Goal: Task Accomplishment & Management: Use online tool/utility

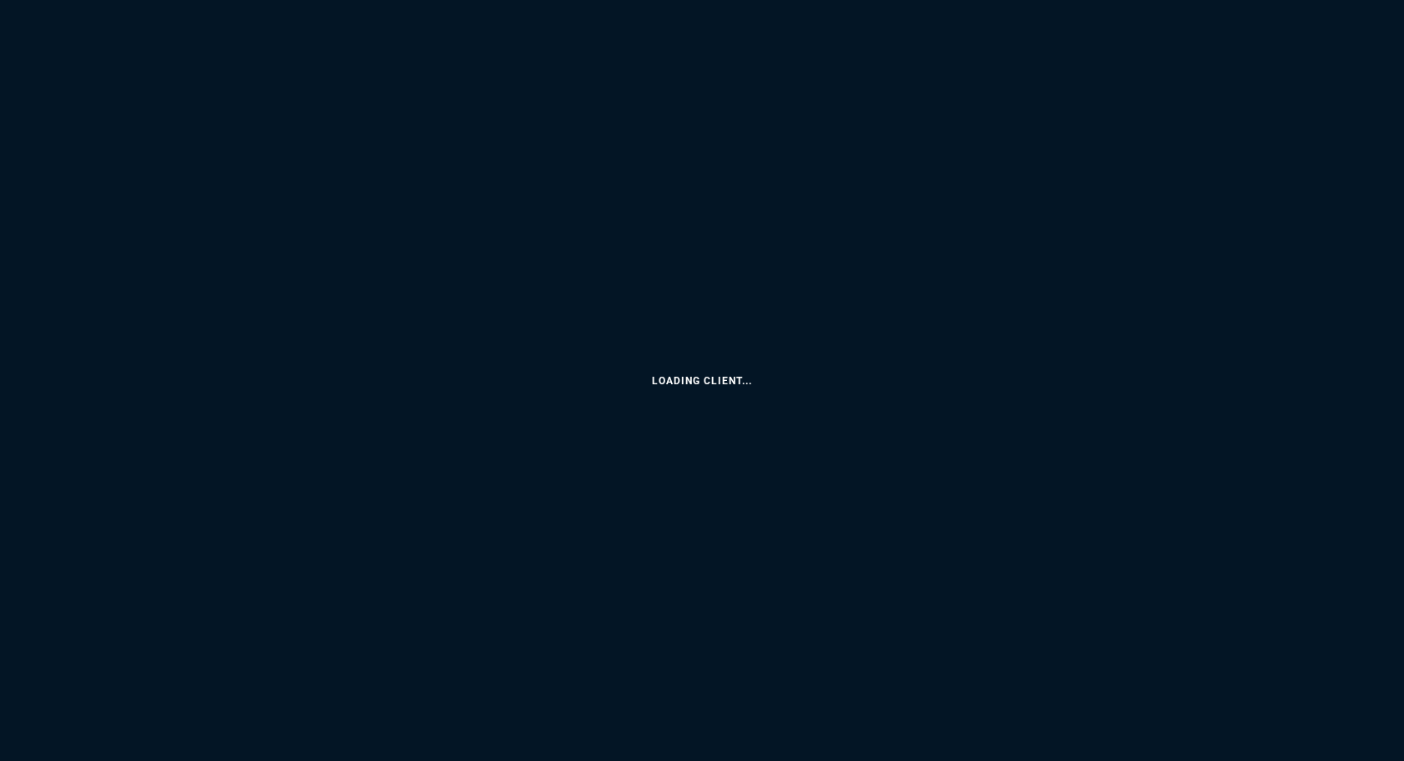
select select
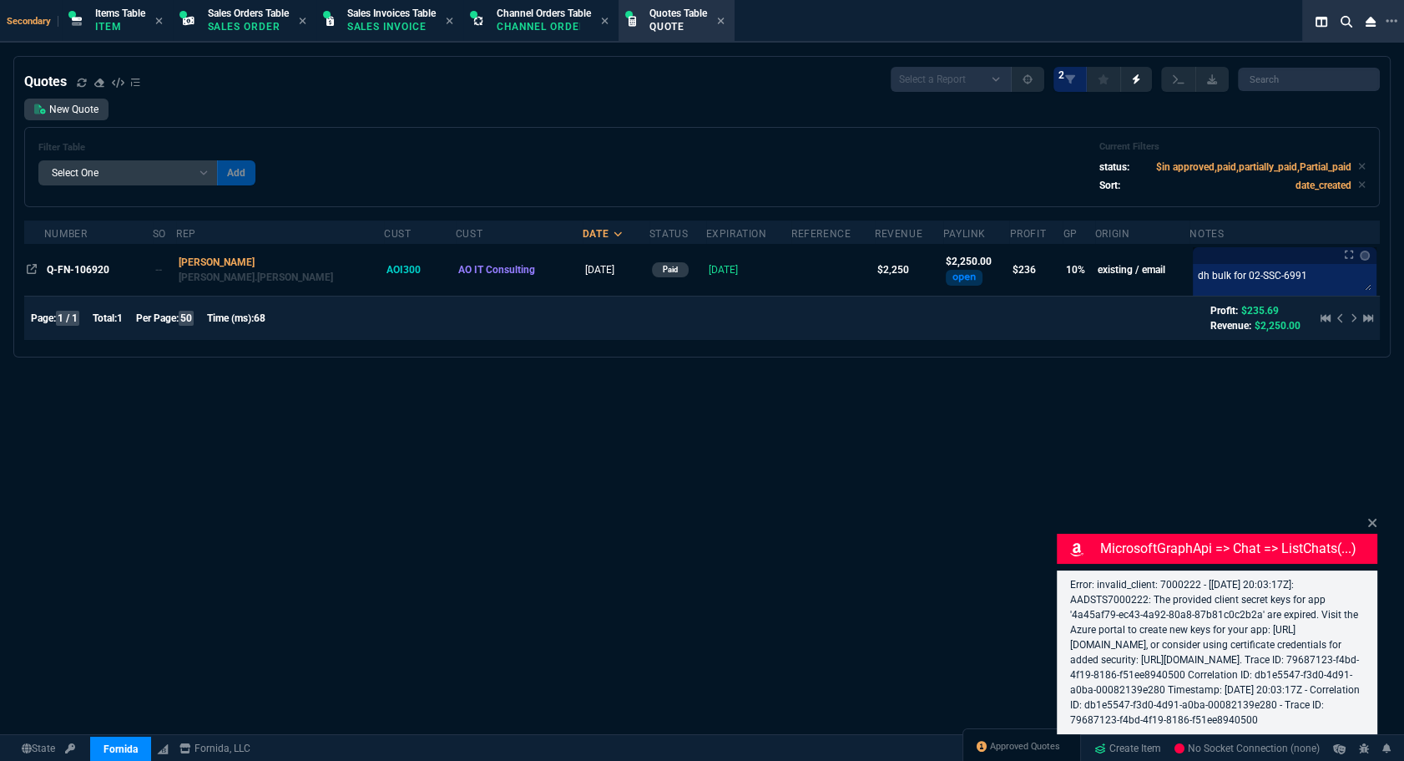
select select "4: SHAD"
click at [60, 270] on span "Q-FN-106920" at bounding box center [78, 270] width 63 height 12
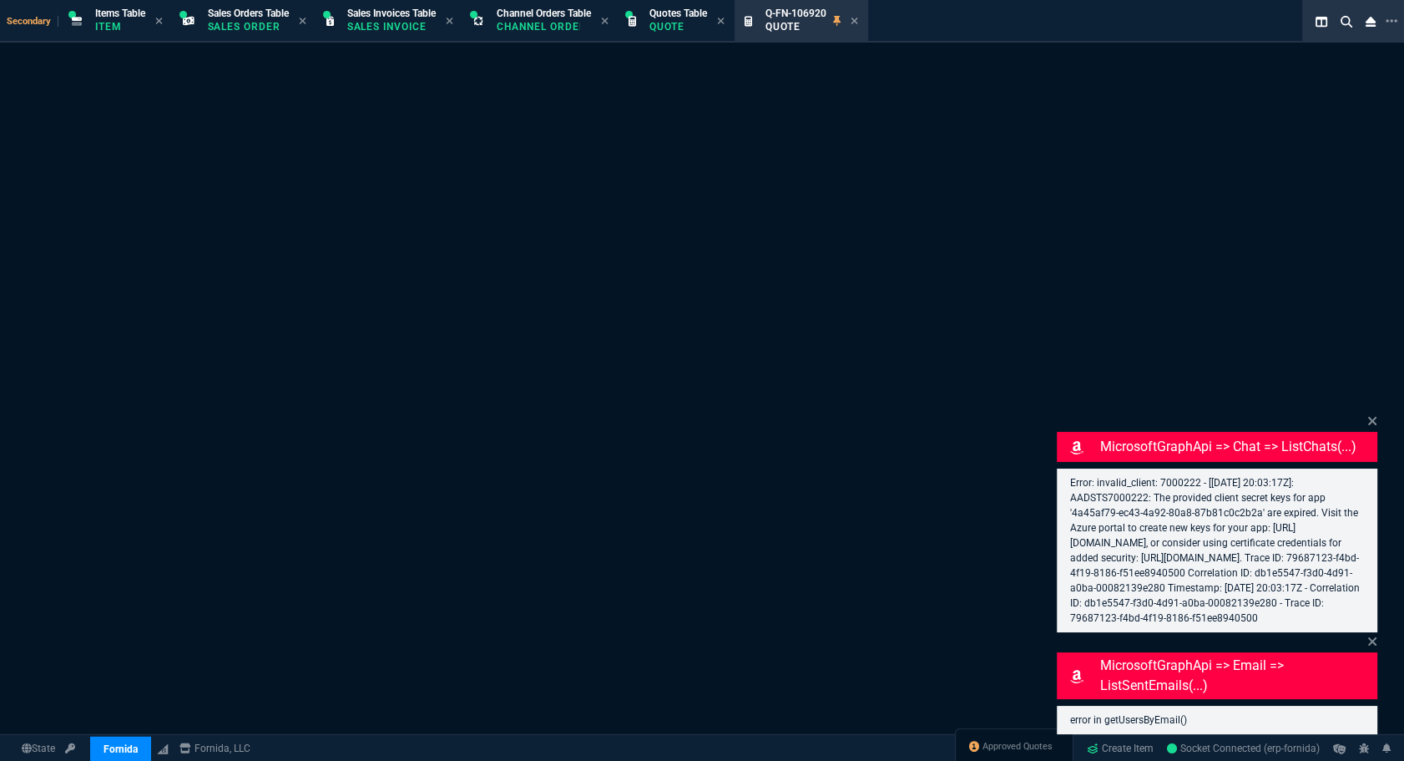
click at [1370, 509] on div "Error: invalid_client: 7000222 - [[DATE] 20:03:17Z]: AADSTS7000222: The provide…" at bounding box center [1217, 550] width 321 height 164
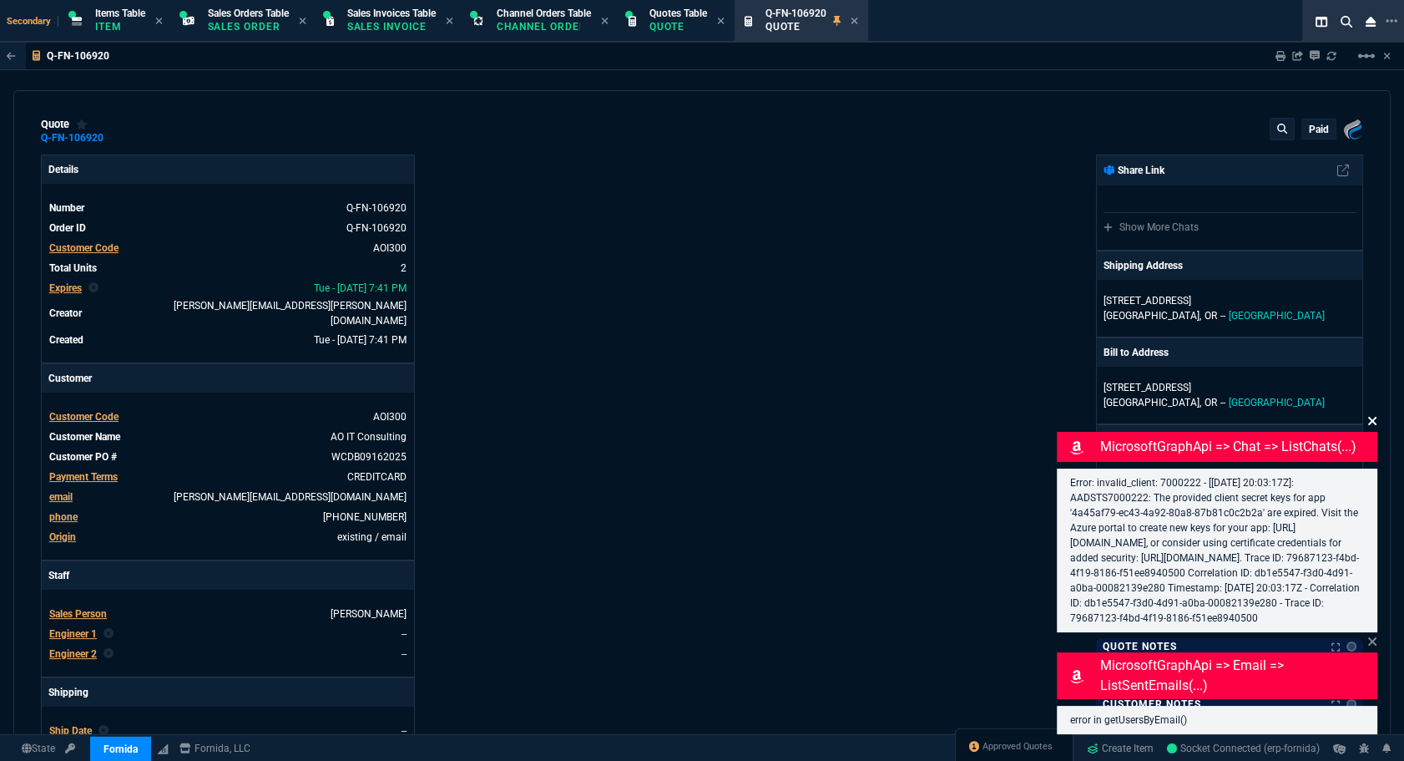
type input "14"
type input "188"
type input "1908.52"
type input "17"
type input "153"
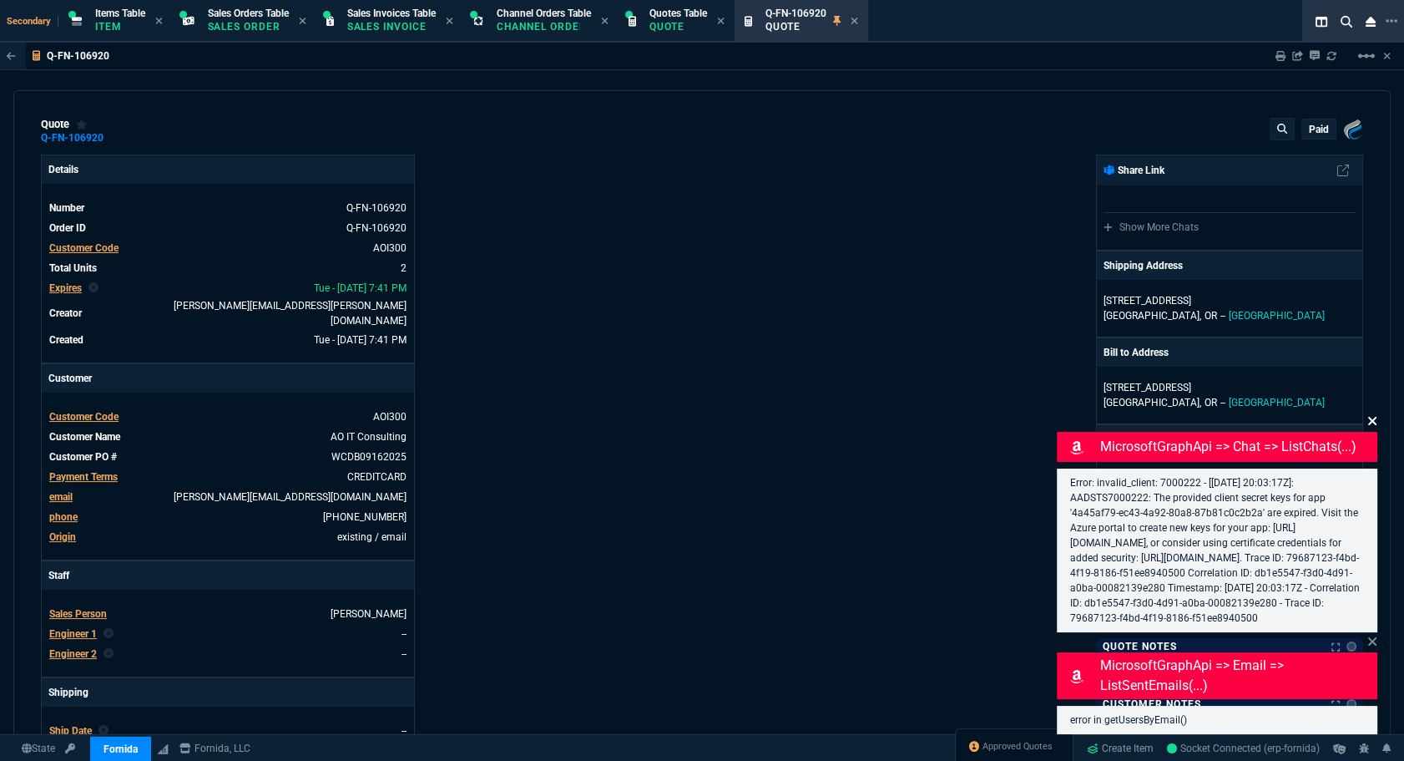
type input "1252.94"
type input "28"
type input "29"
click at [1371, 414] on icon at bounding box center [1373, 420] width 10 height 13
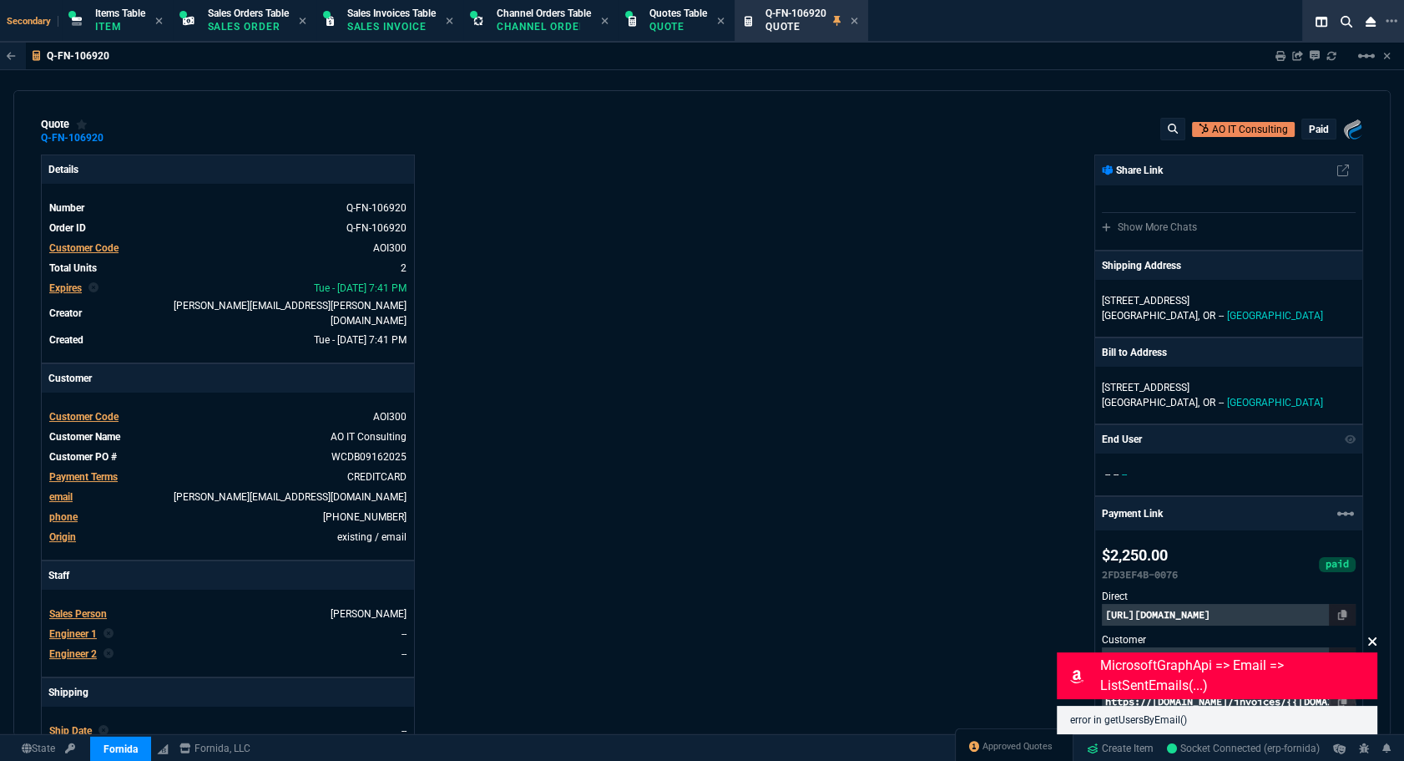
click at [1373, 634] on icon at bounding box center [1373, 640] width 10 height 13
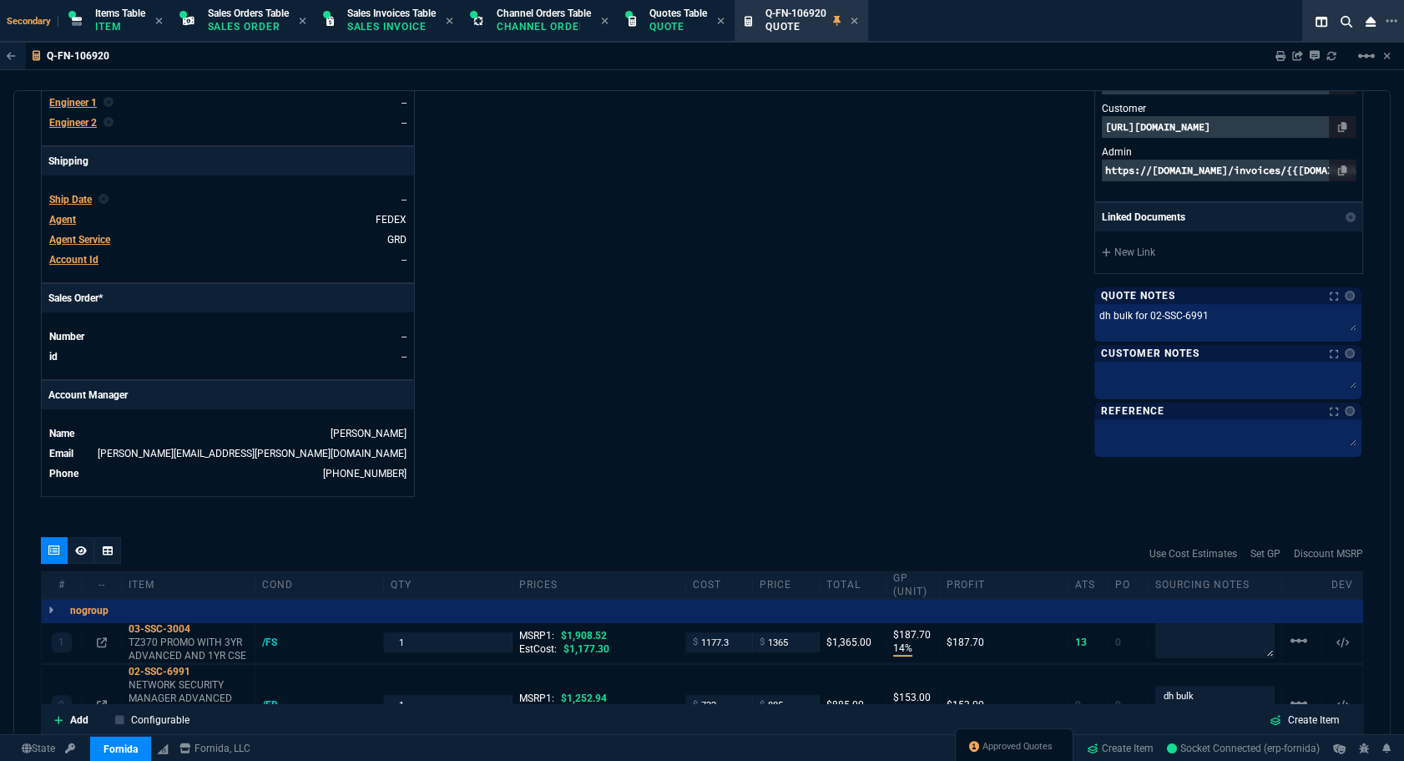
scroll to position [780, 0]
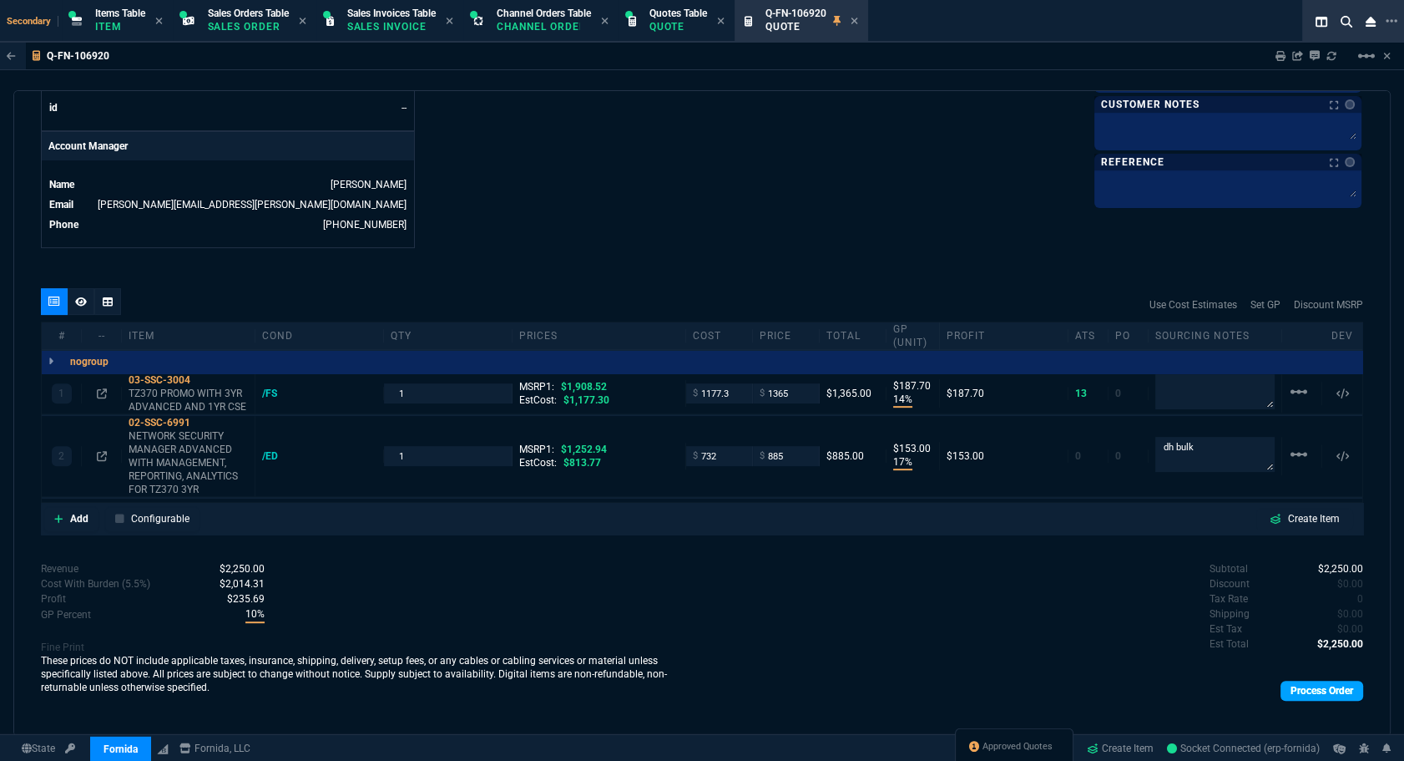
click at [1289, 680] on link "Process Order" at bounding box center [1322, 690] width 83 height 20
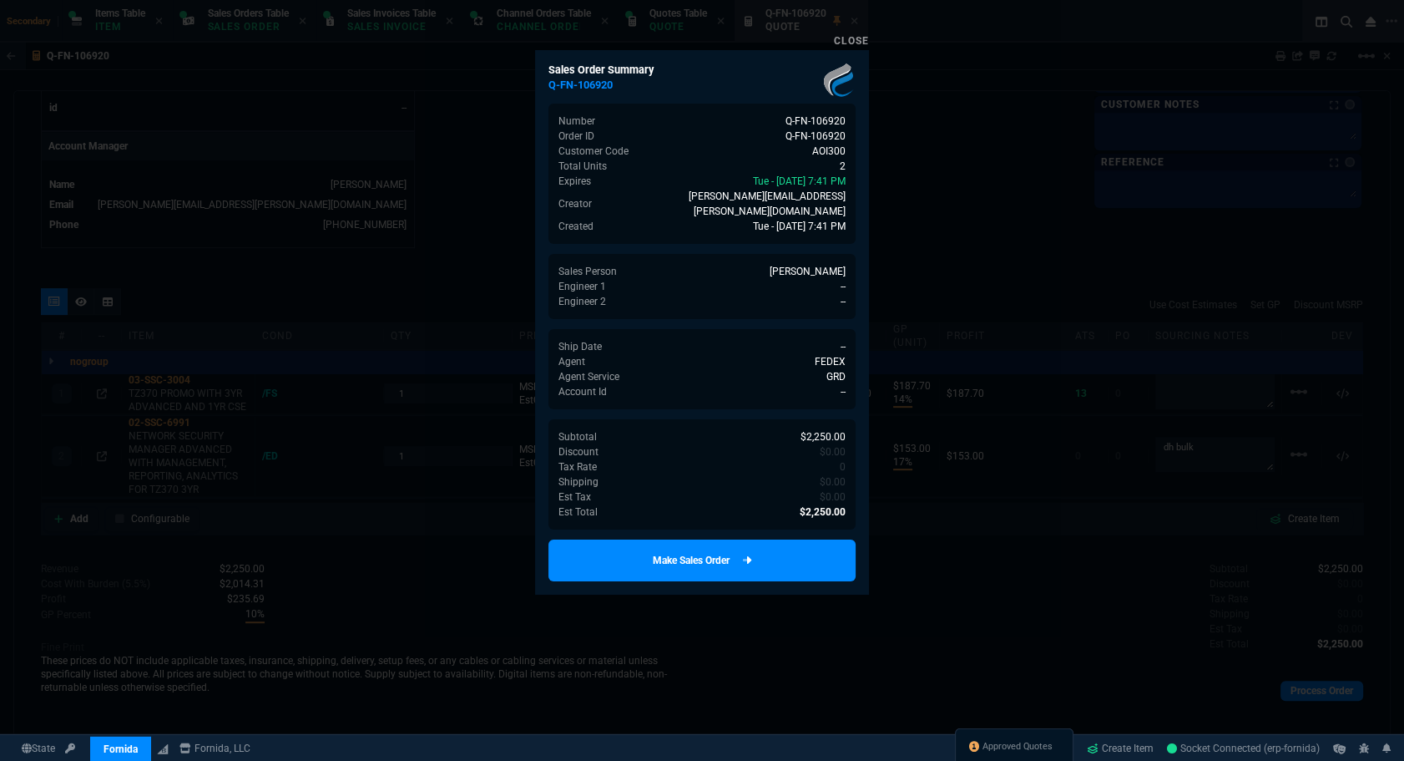
click at [739, 549] on link "Make Sales Order" at bounding box center [702, 560] width 307 height 42
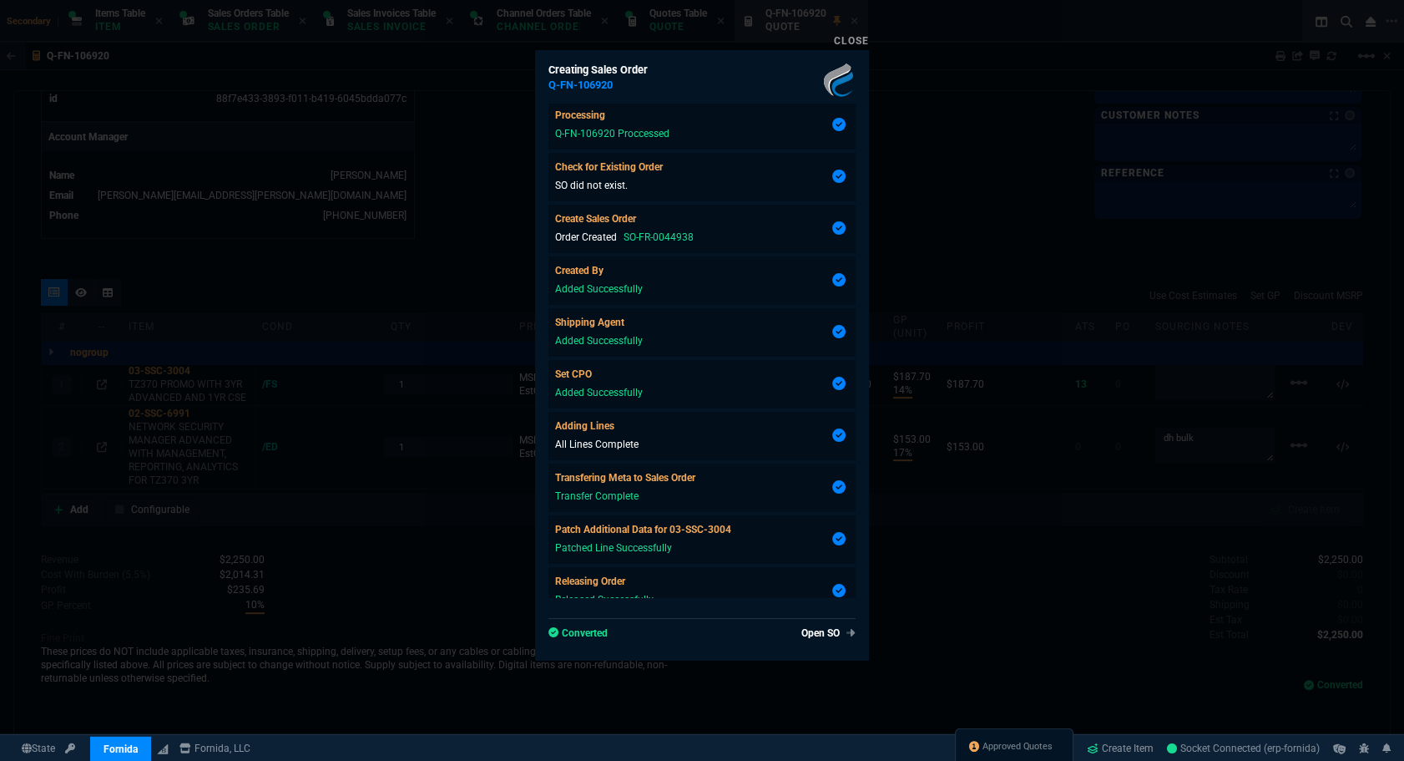
scroll to position [754, 0]
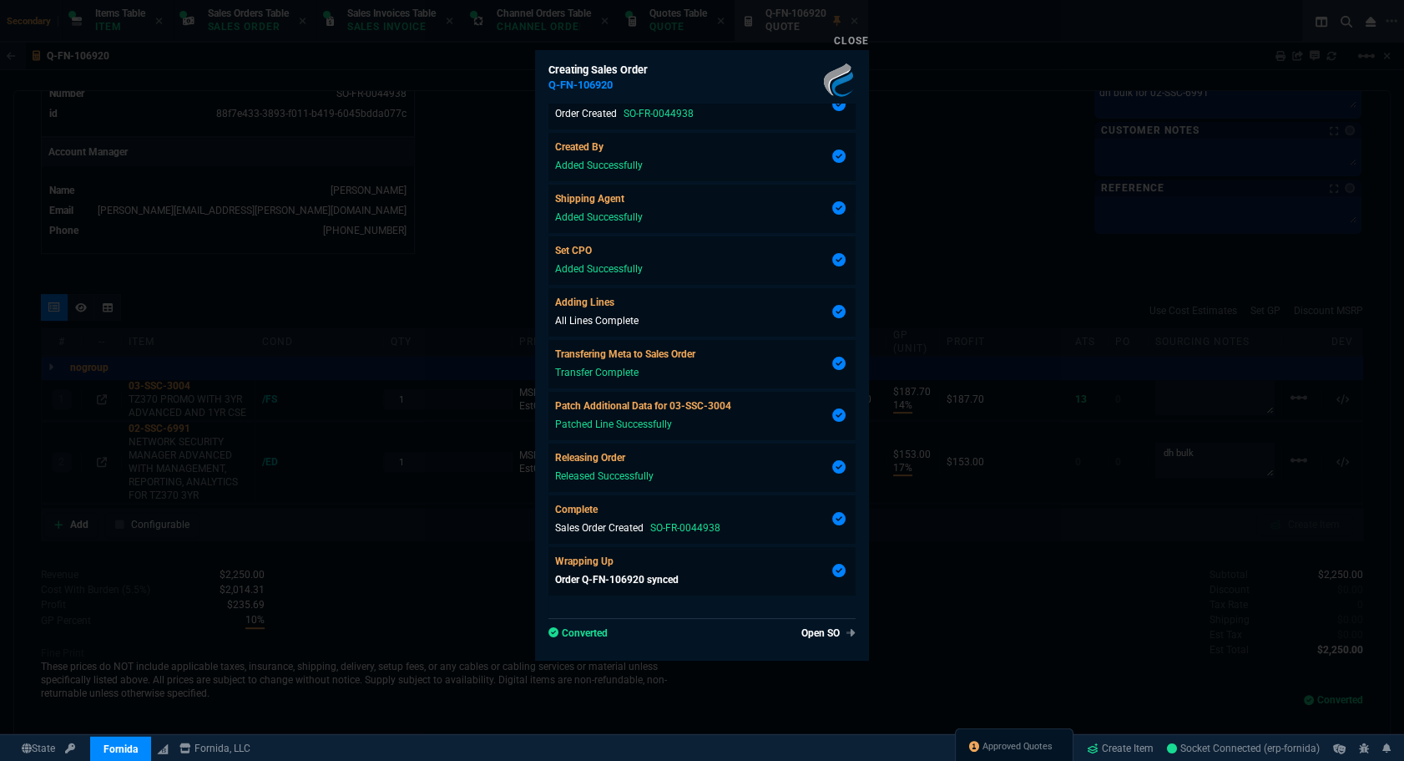
type input "14"
type input "188"
type input "17"
type input "153"
type input "28"
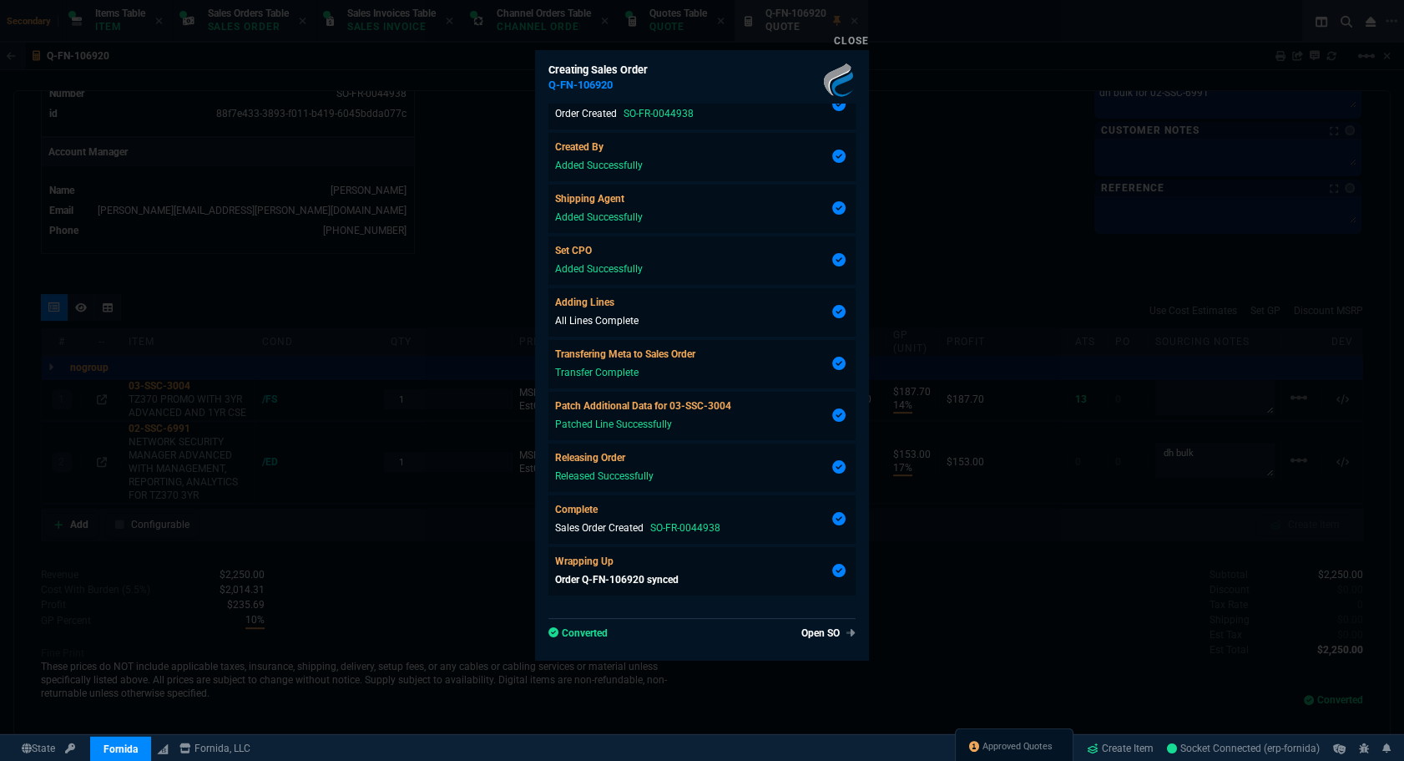
type input "29"
click at [804, 623] on div "Open SO Converted" at bounding box center [702, 622] width 307 height 36
click at [801, 637] on link "Open SO" at bounding box center [825, 632] width 61 height 15
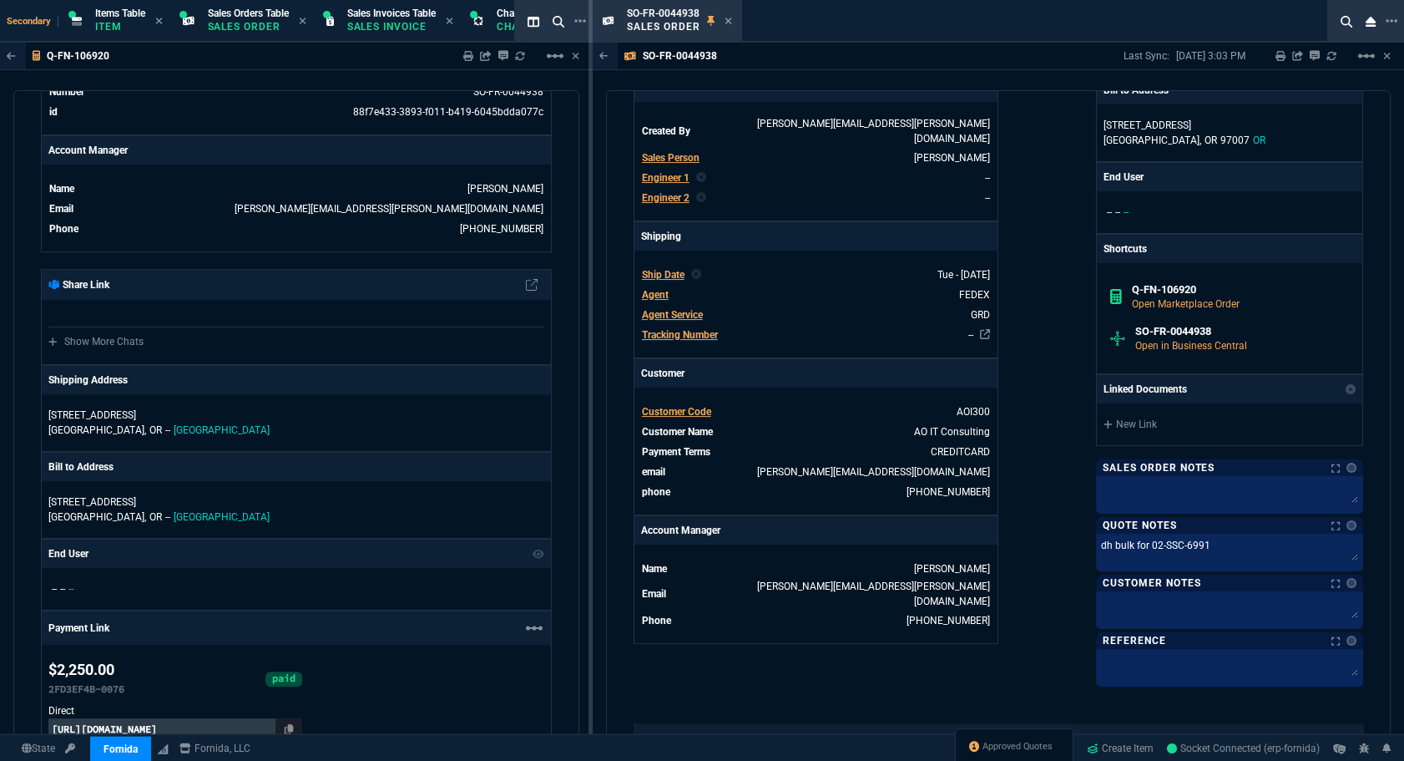
scroll to position [660, 0]
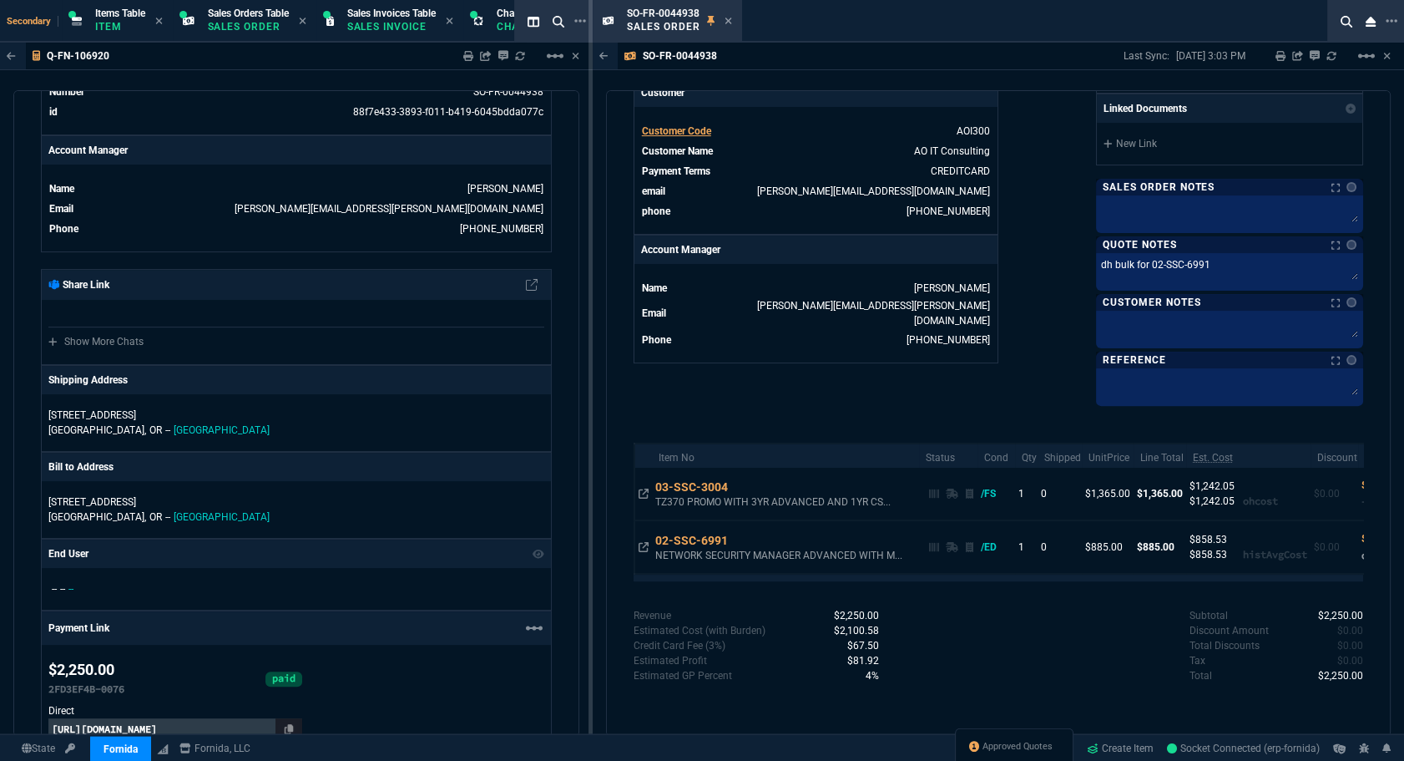
click at [1344, 195] on nx-fornida-color-selector at bounding box center [1348, 186] width 17 height 23
click at [1347, 188] on link at bounding box center [1352, 187] width 10 height 10
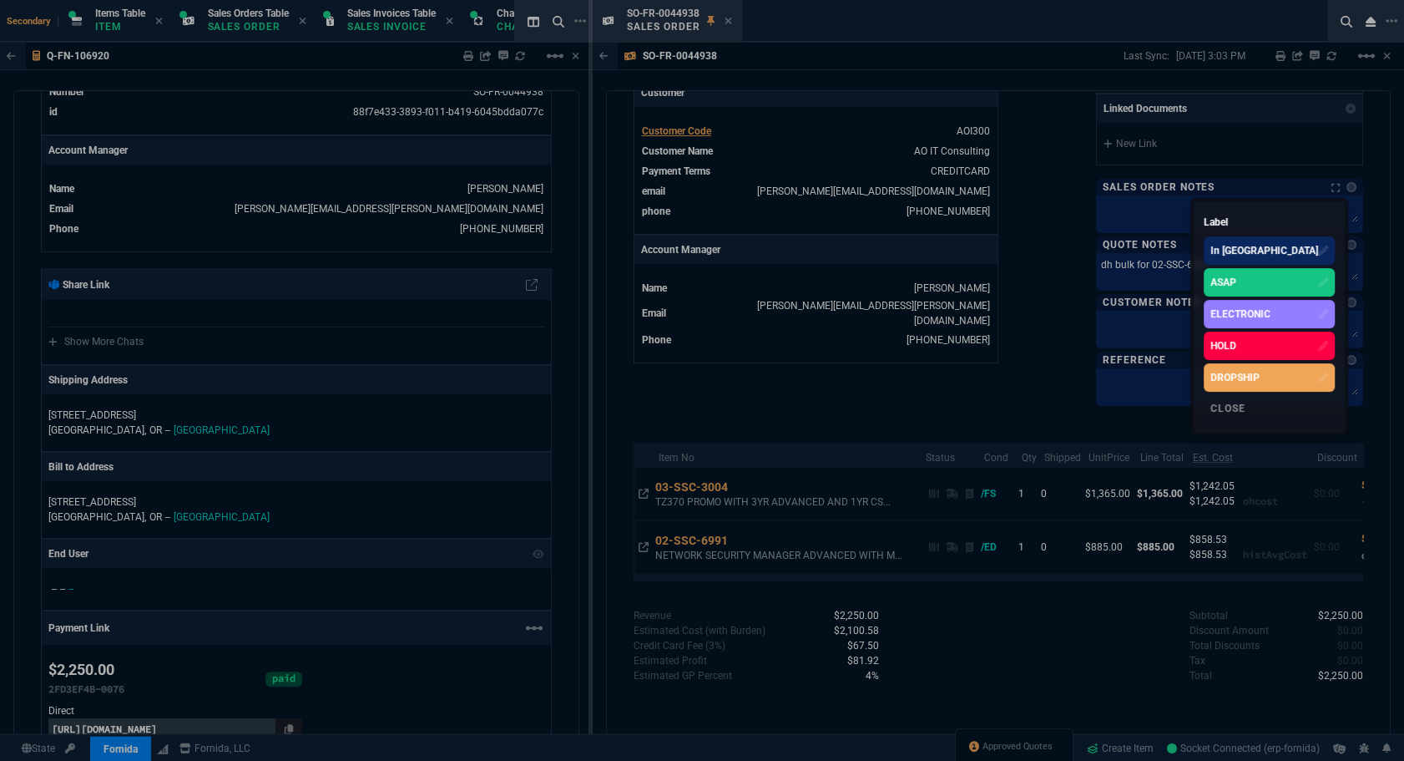
click at [1317, 286] on div "ASAP" at bounding box center [1269, 282] width 131 height 28
click at [1111, 257] on div at bounding box center [702, 380] width 1404 height 761
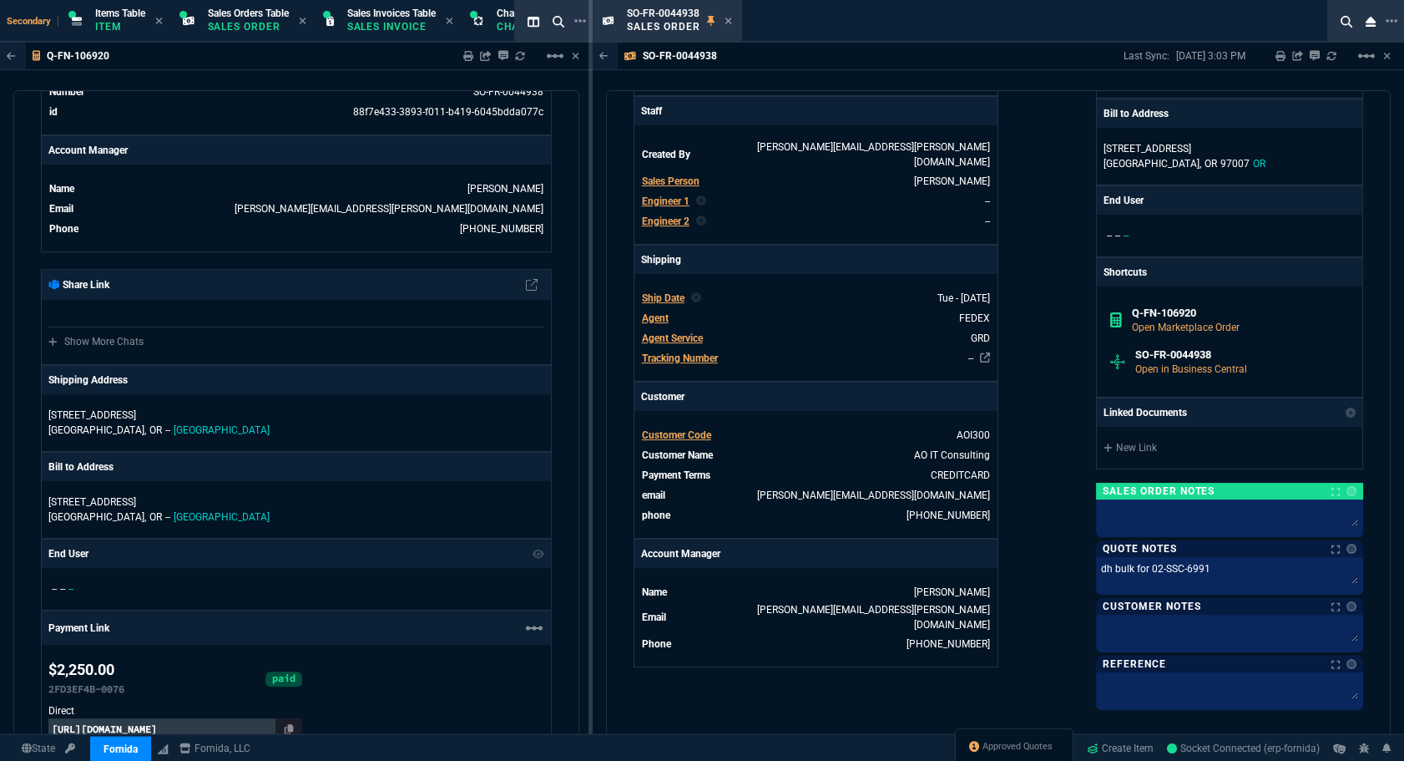
scroll to position [0, 0]
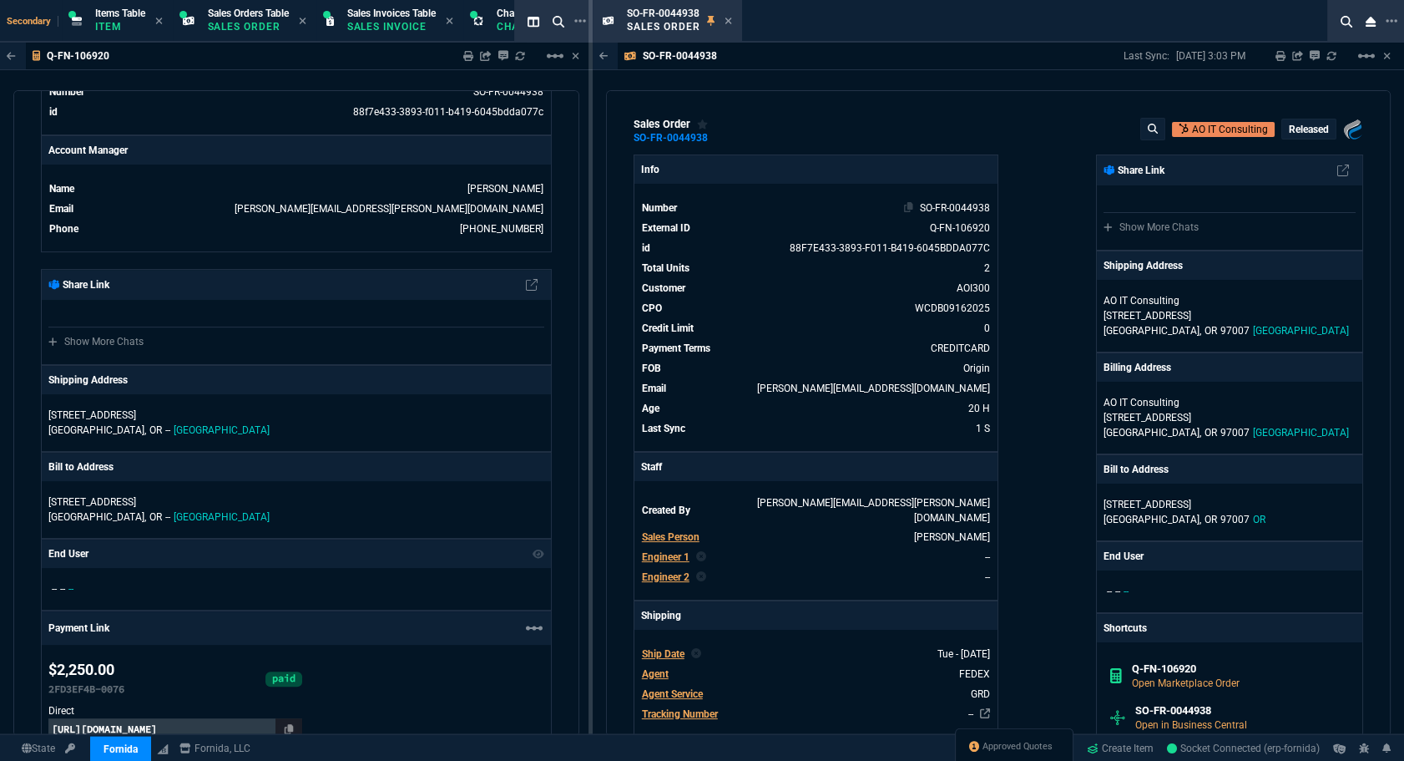
click at [904, 209] on icon at bounding box center [908, 207] width 9 height 10
click at [1005, 268] on div "Fornida, LLC [STREET_ADDRESS] Share Link Show More Chats Shipping Address AO IT…" at bounding box center [1180, 607] width 365 height 907
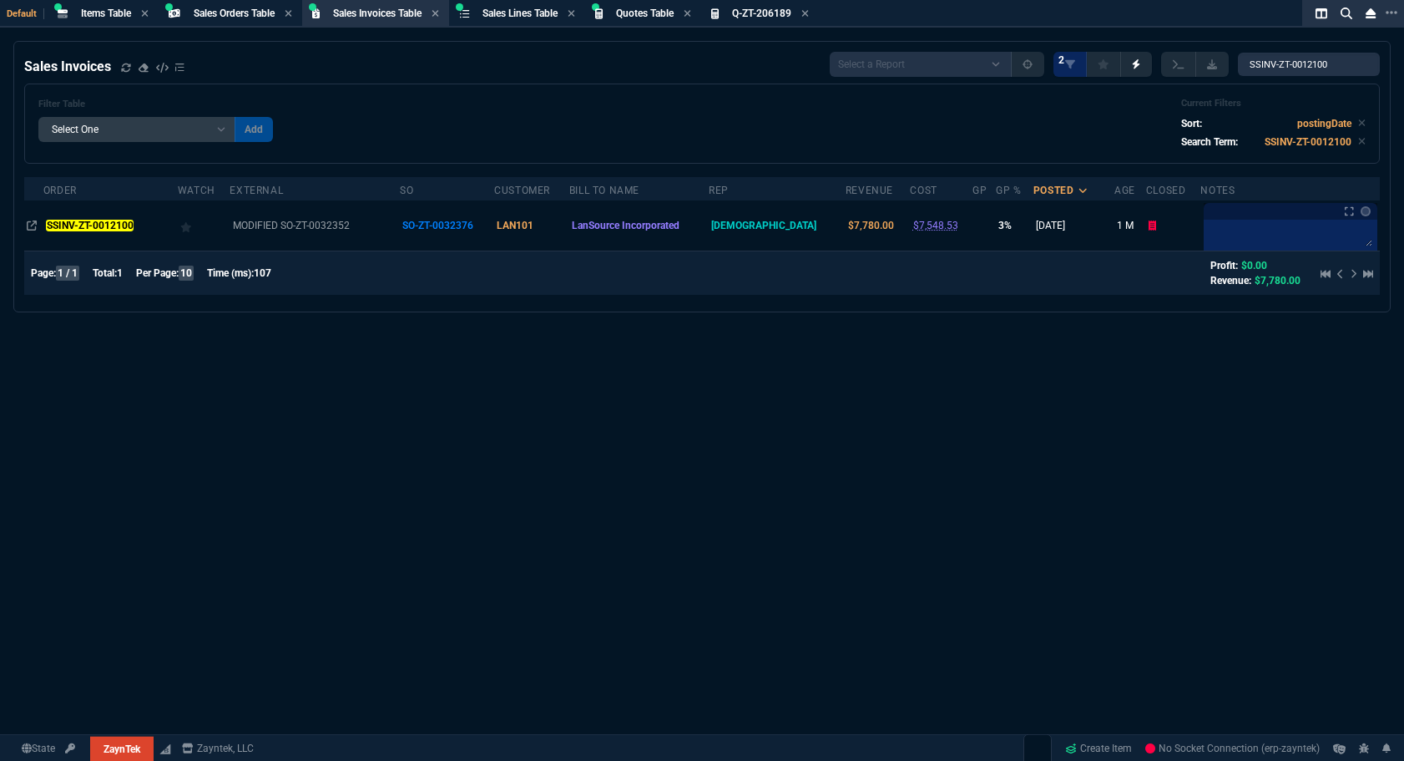
select select "4: SHAD"
select select
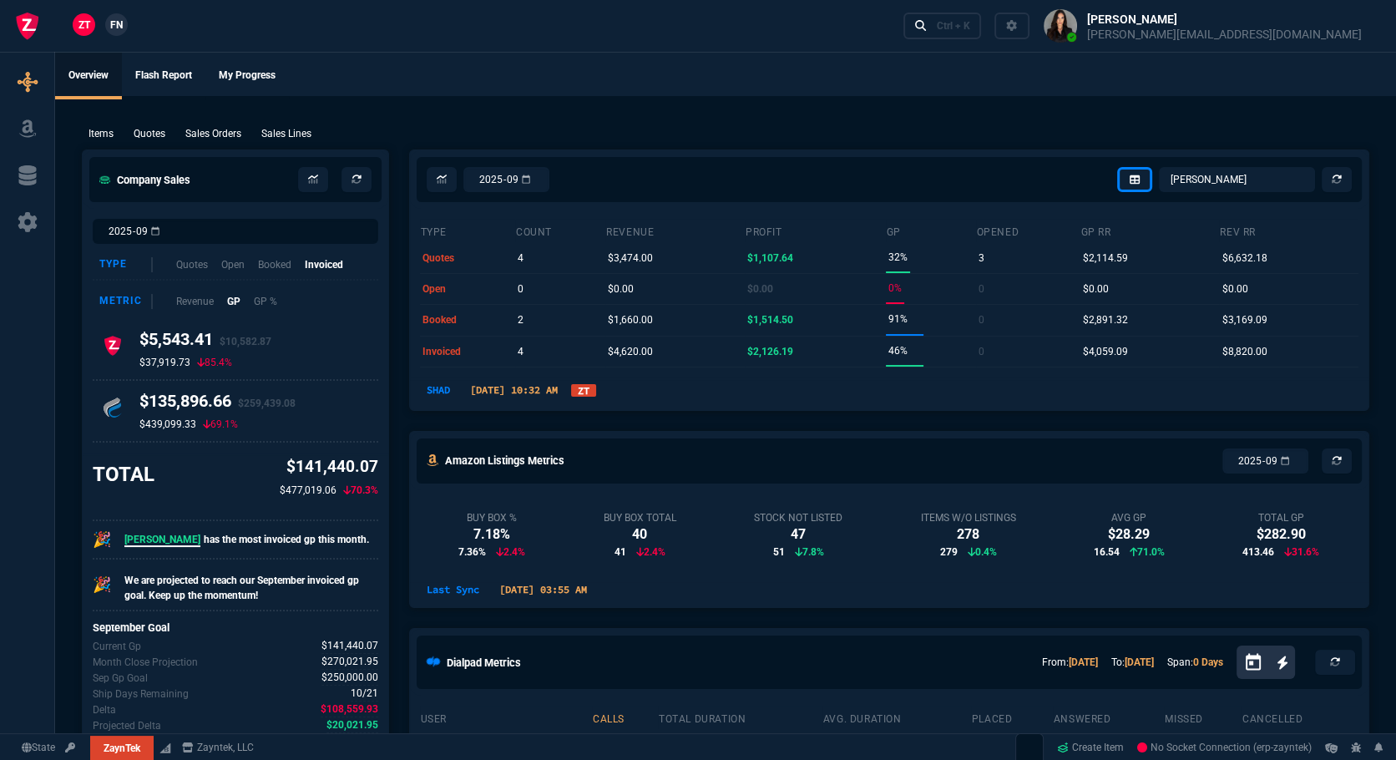
type input "4"
type input "95"
type input "6569.06"
type input "47"
type input "3295"
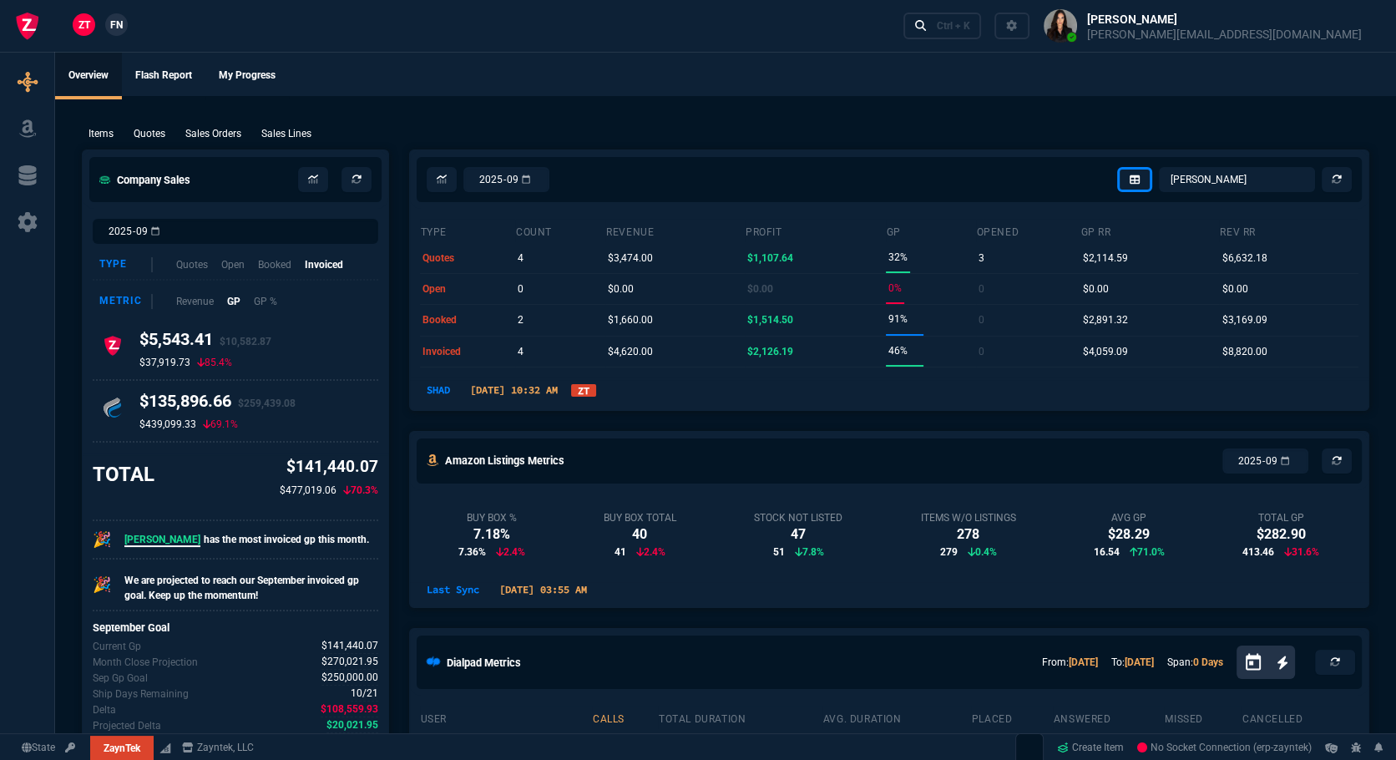
type input "2"
type input "233"
type input "10"
type input "60"
type input "972"
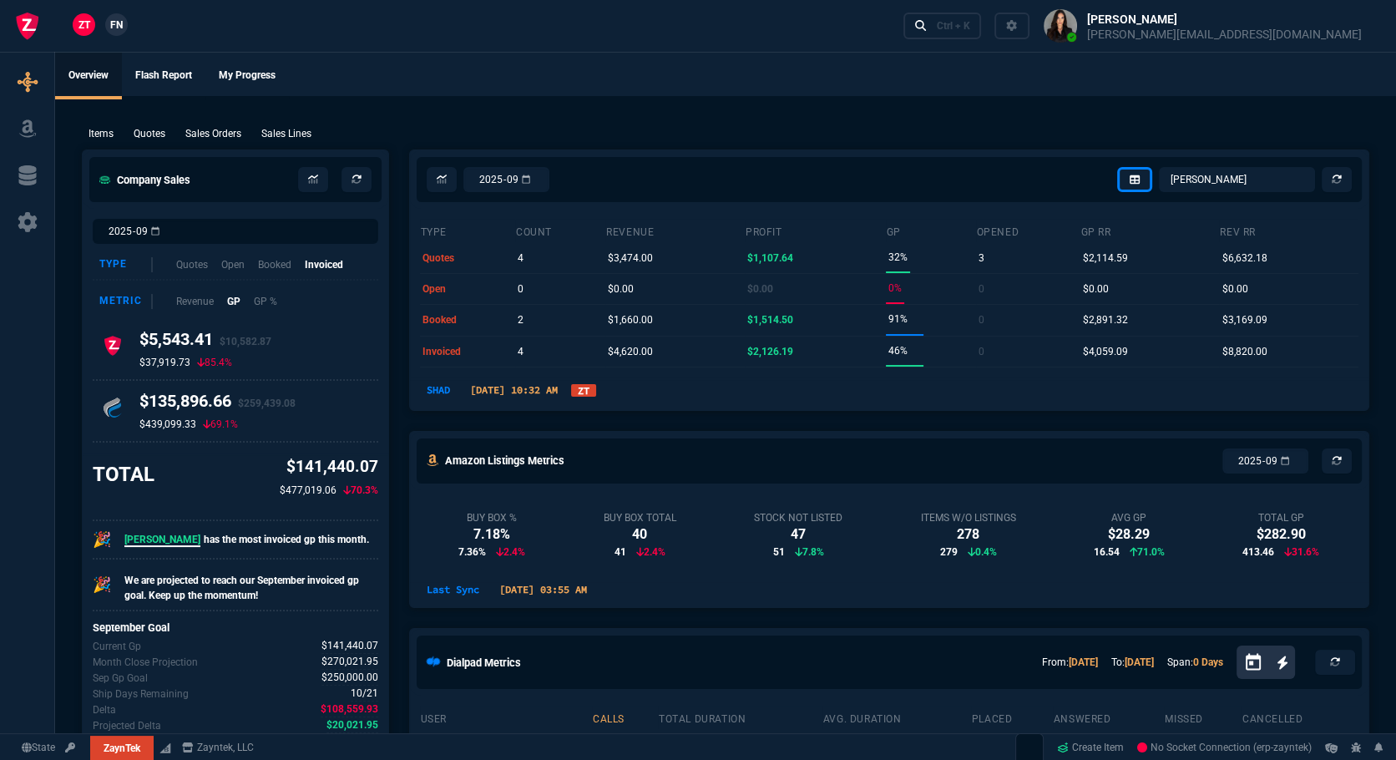
type input "48"
type input "415"
type input "4960"
type input "32"
type input "95"
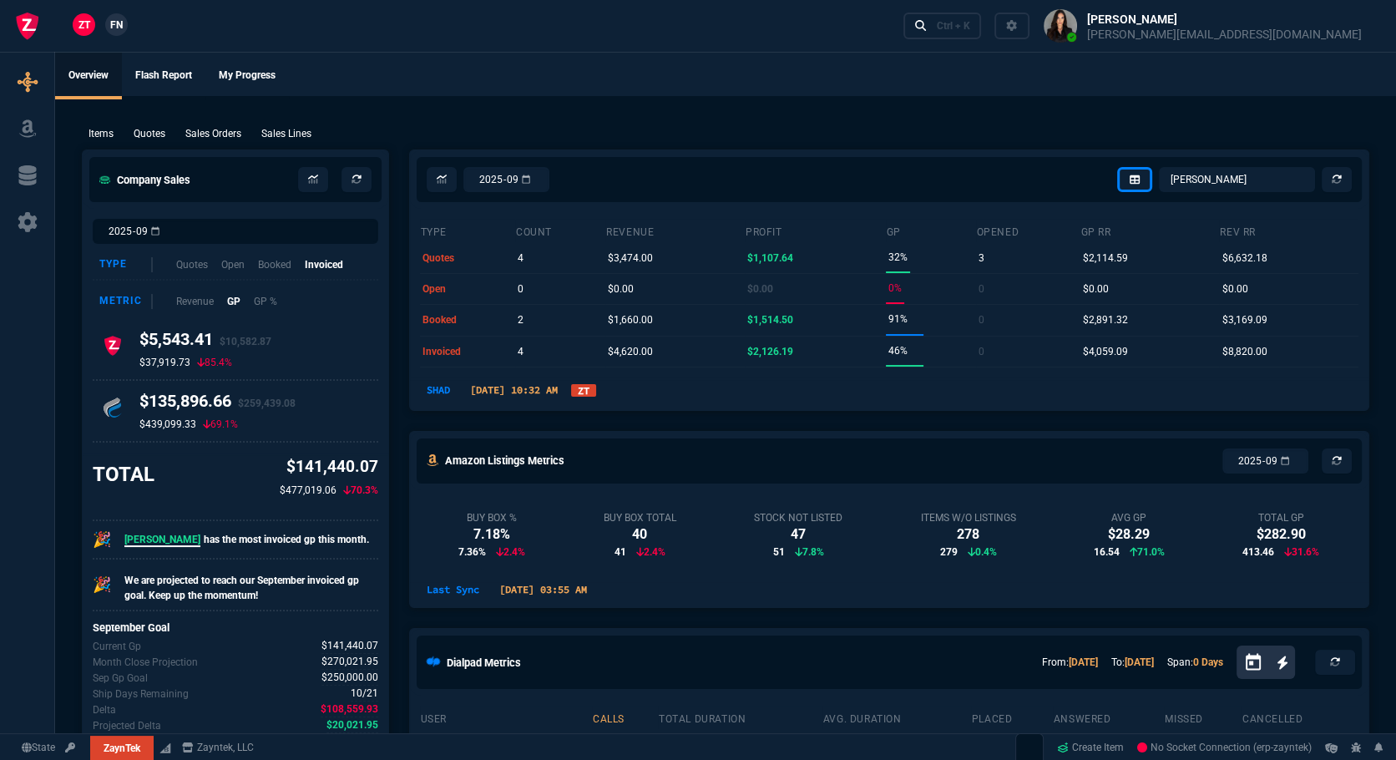
type input "629"
type input "29"
type input "200"
type input "2619"
type input "91"
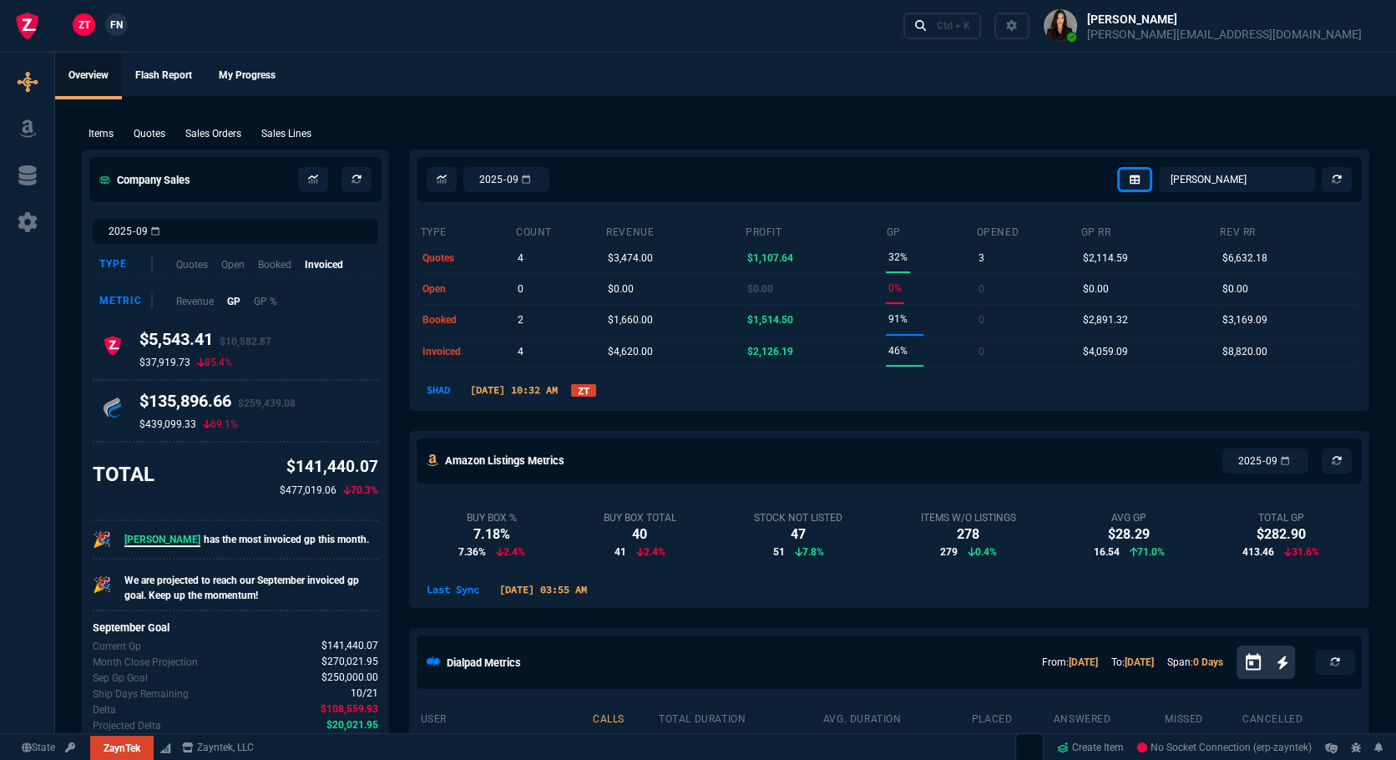
type input "100"
type input "202"
type input "67"
type input "20"
type input "38"
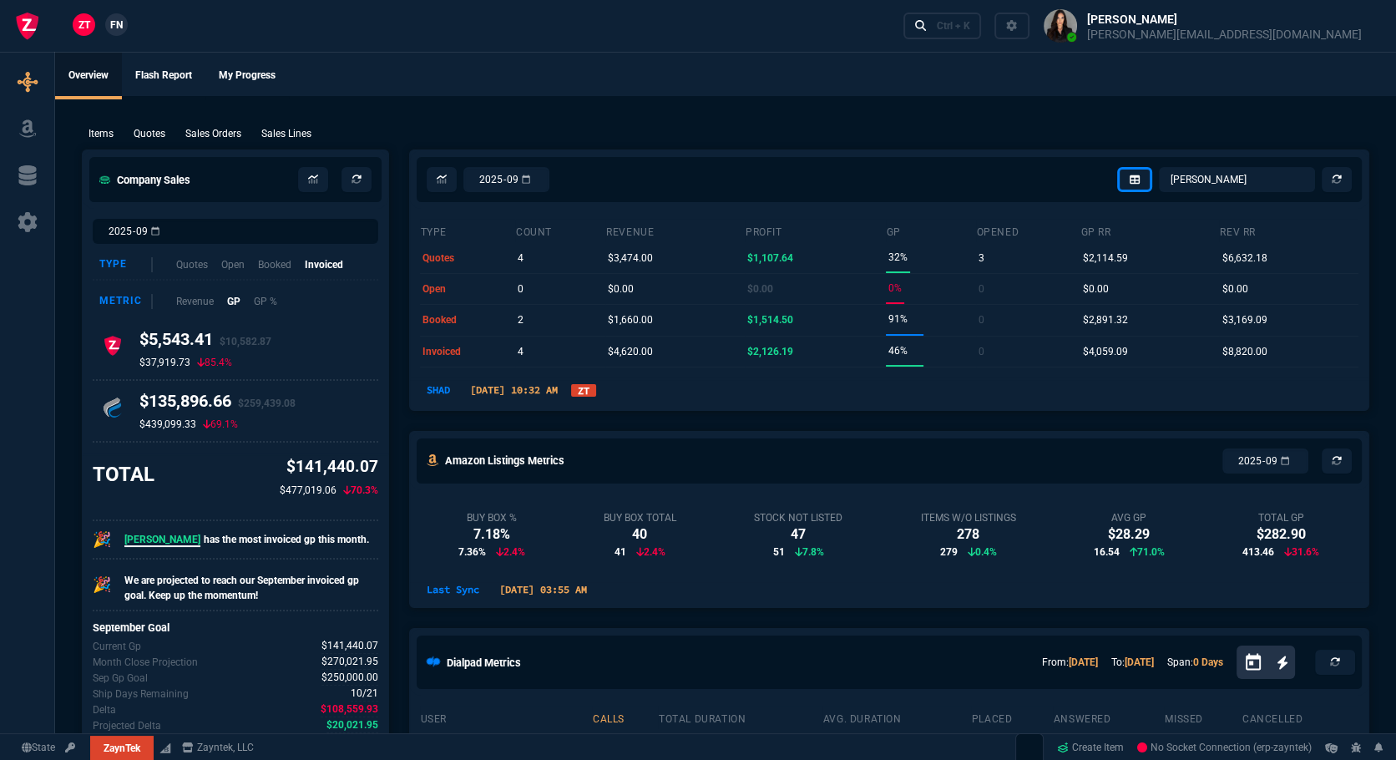
type input "76"
type input "980"
type input "12615.6"
type input "71"
type input "160"
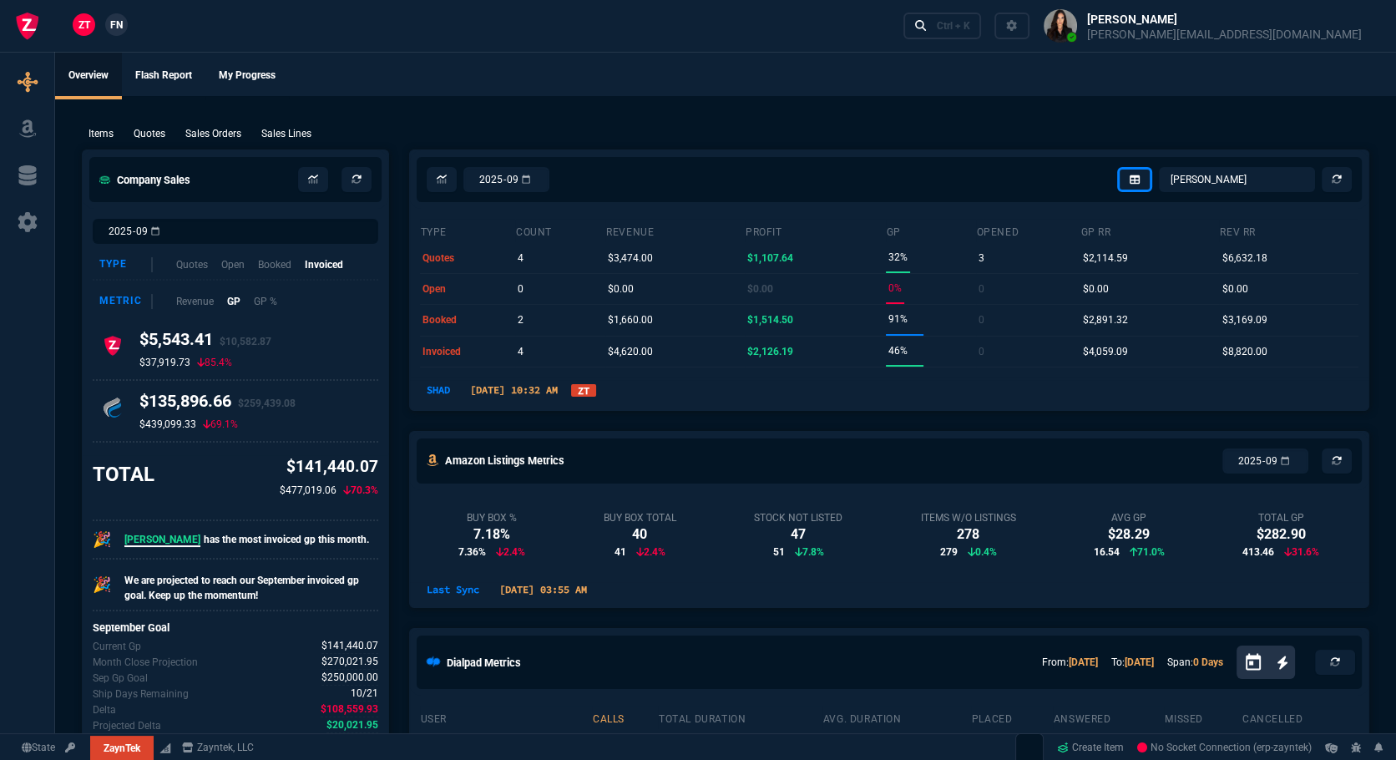
type input "485"
type input "9"
type input "14"
type input "265"
type input "19"
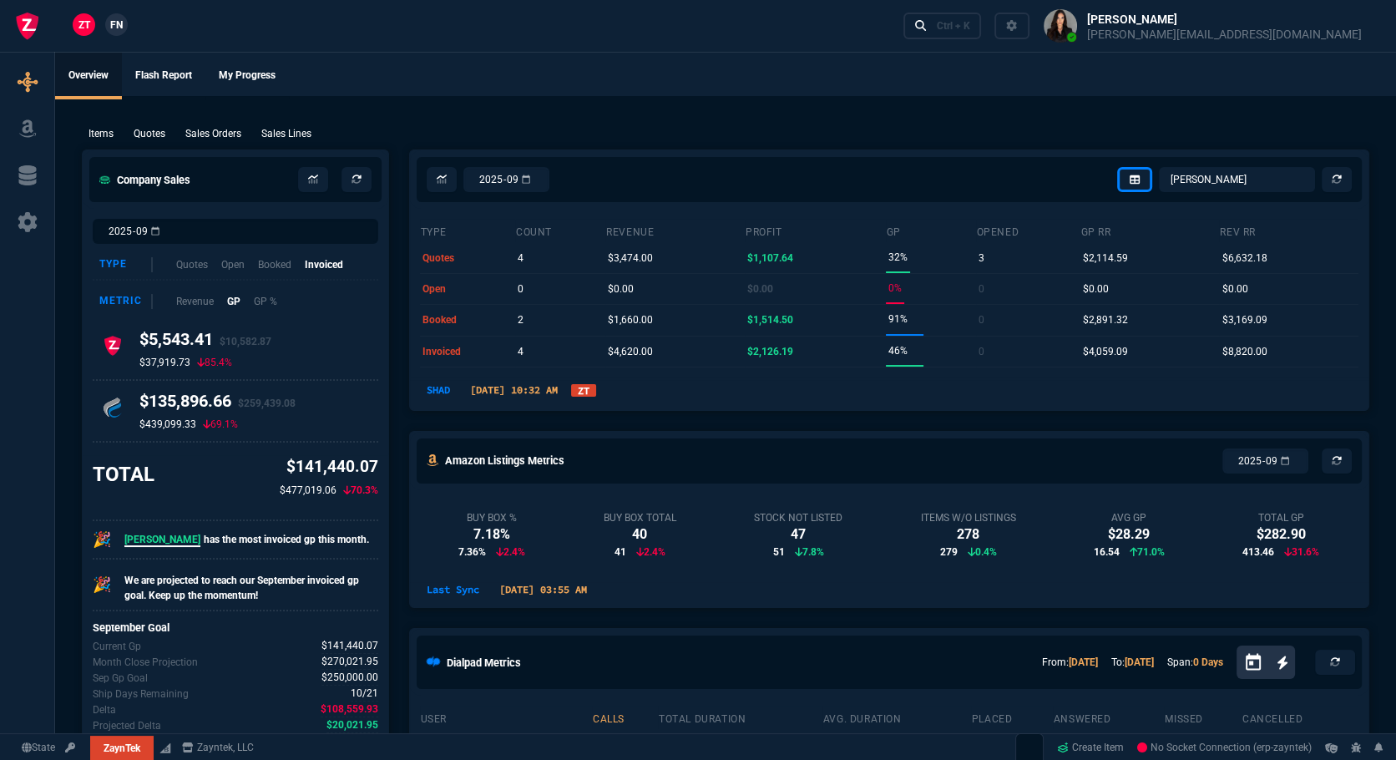
type input "55"
type input "1184"
type input "20"
type input "15"
type input "120"
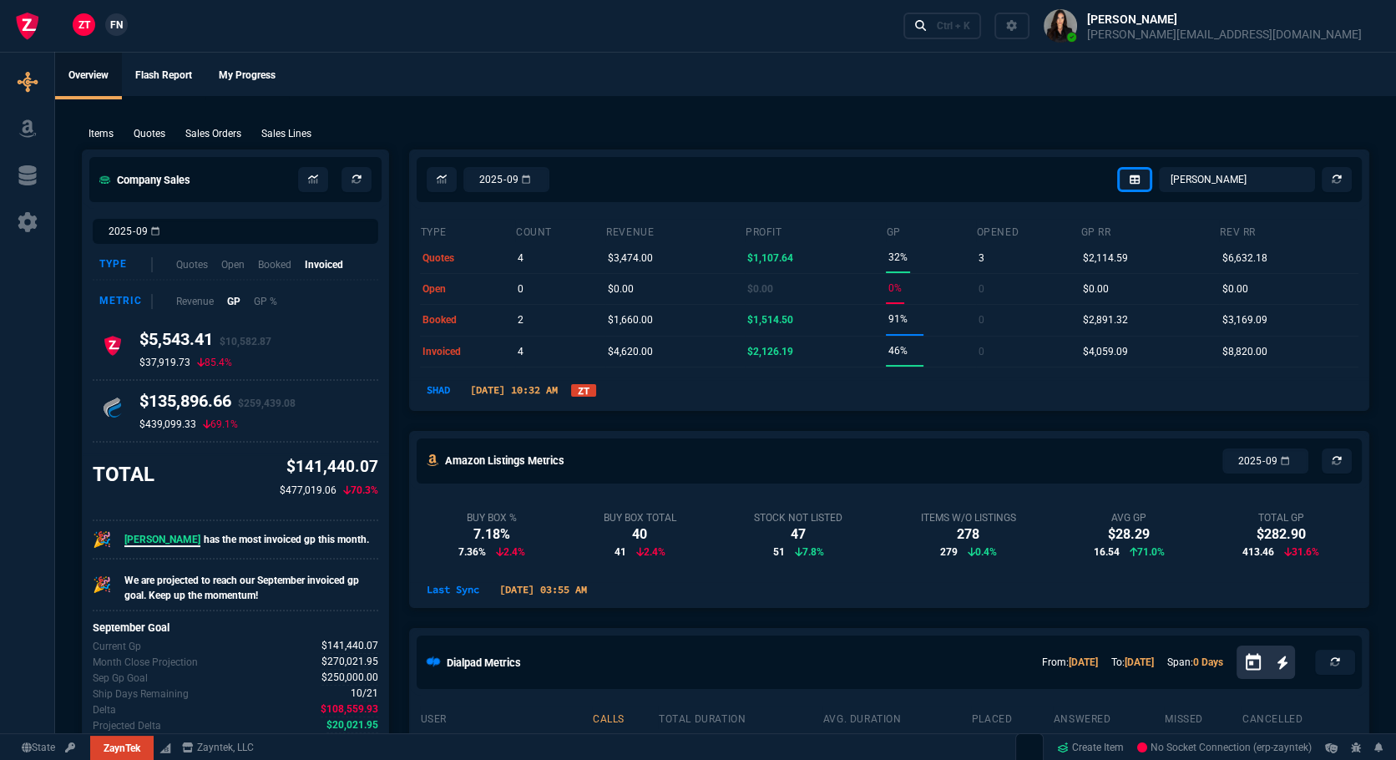
type input "22"
type input "243"
type input "2392.8"
type input "11"
type input "10"
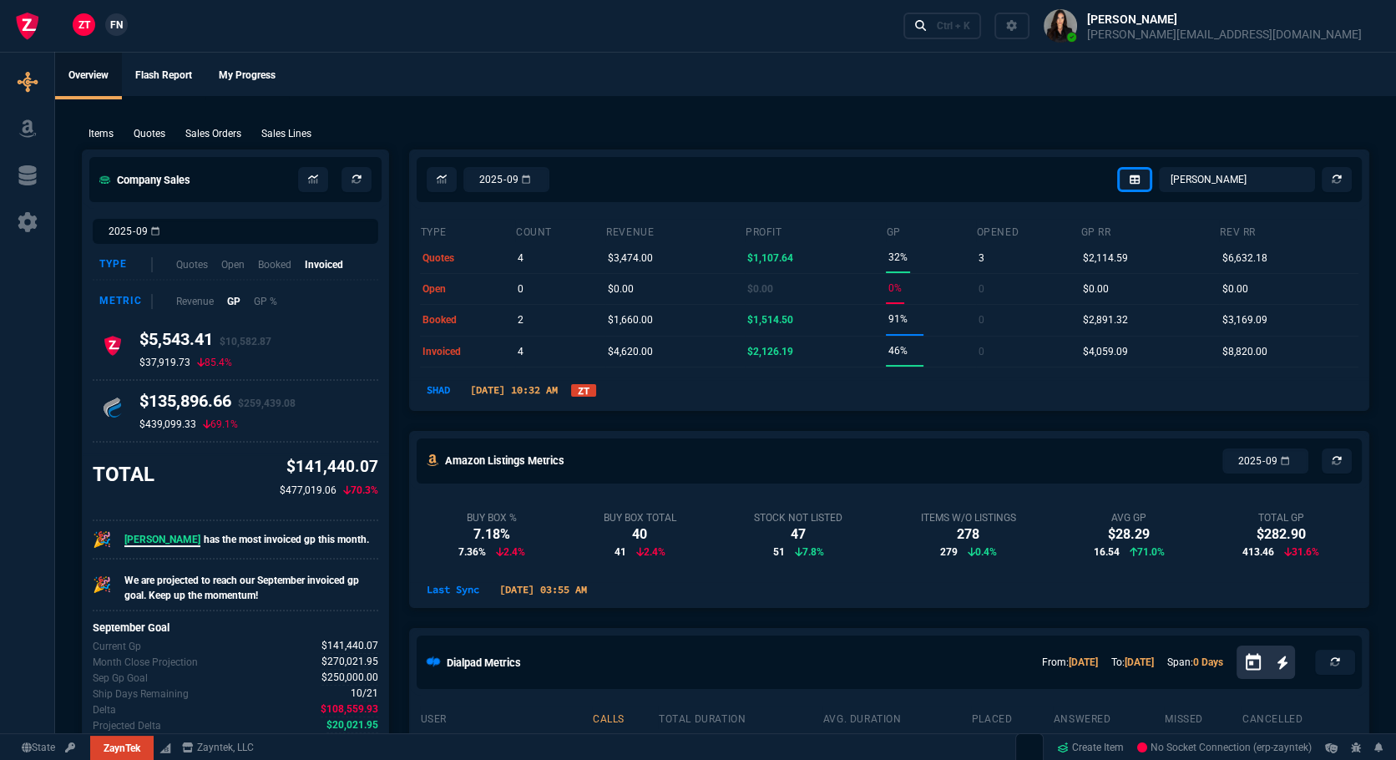
type input "164"
type input "43"
type input "75"
type input "399"
type input "0"
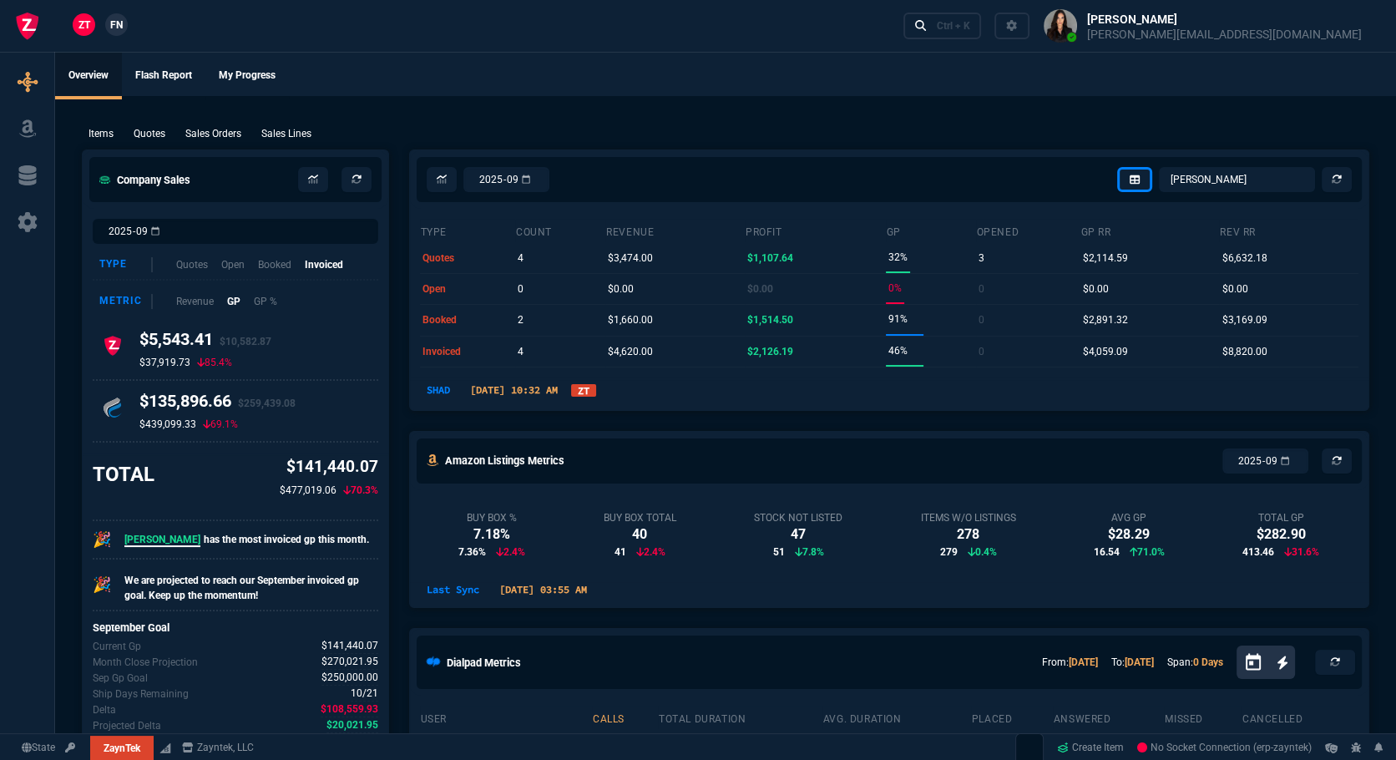
type input "0"
type input "926"
type input "80"
type input "4"
type input "11"
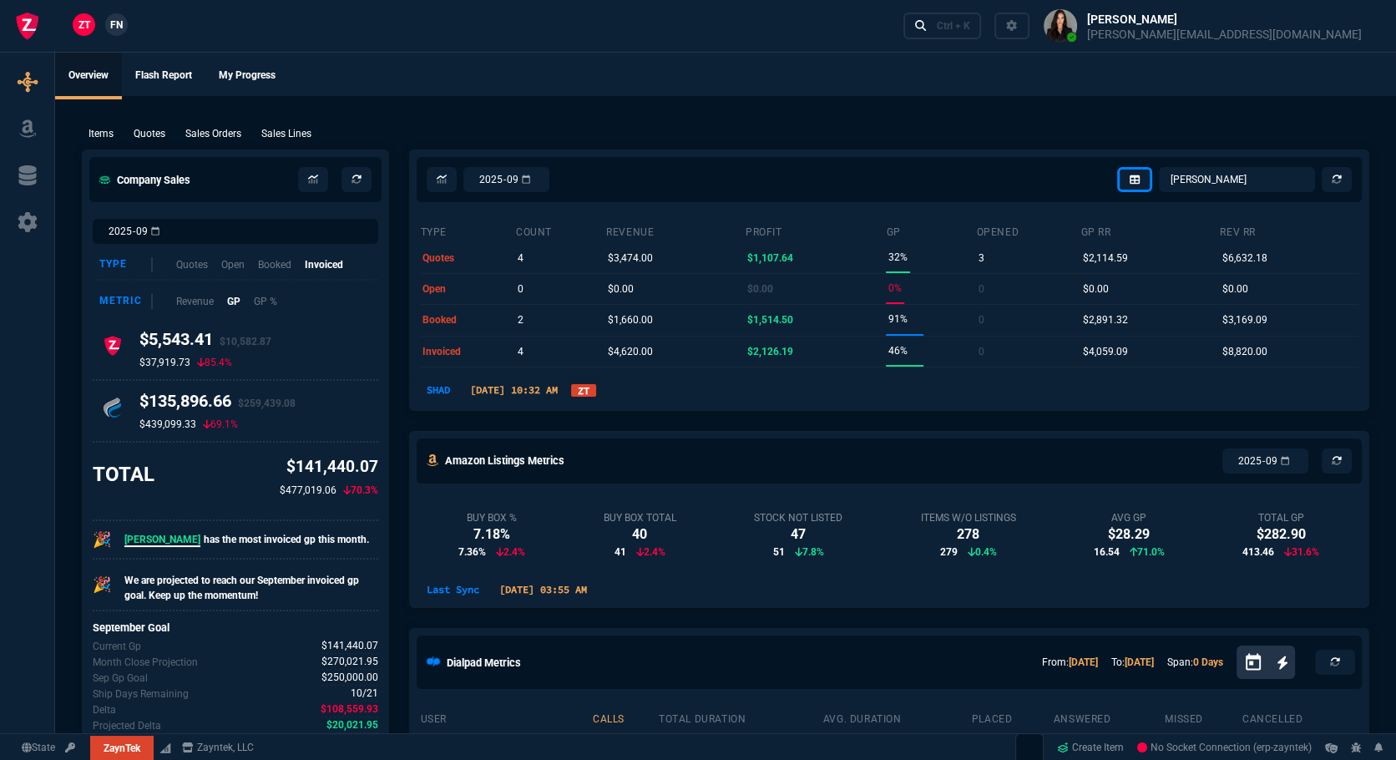
type input "0"
type input "33"
type input "25"
type input "164"
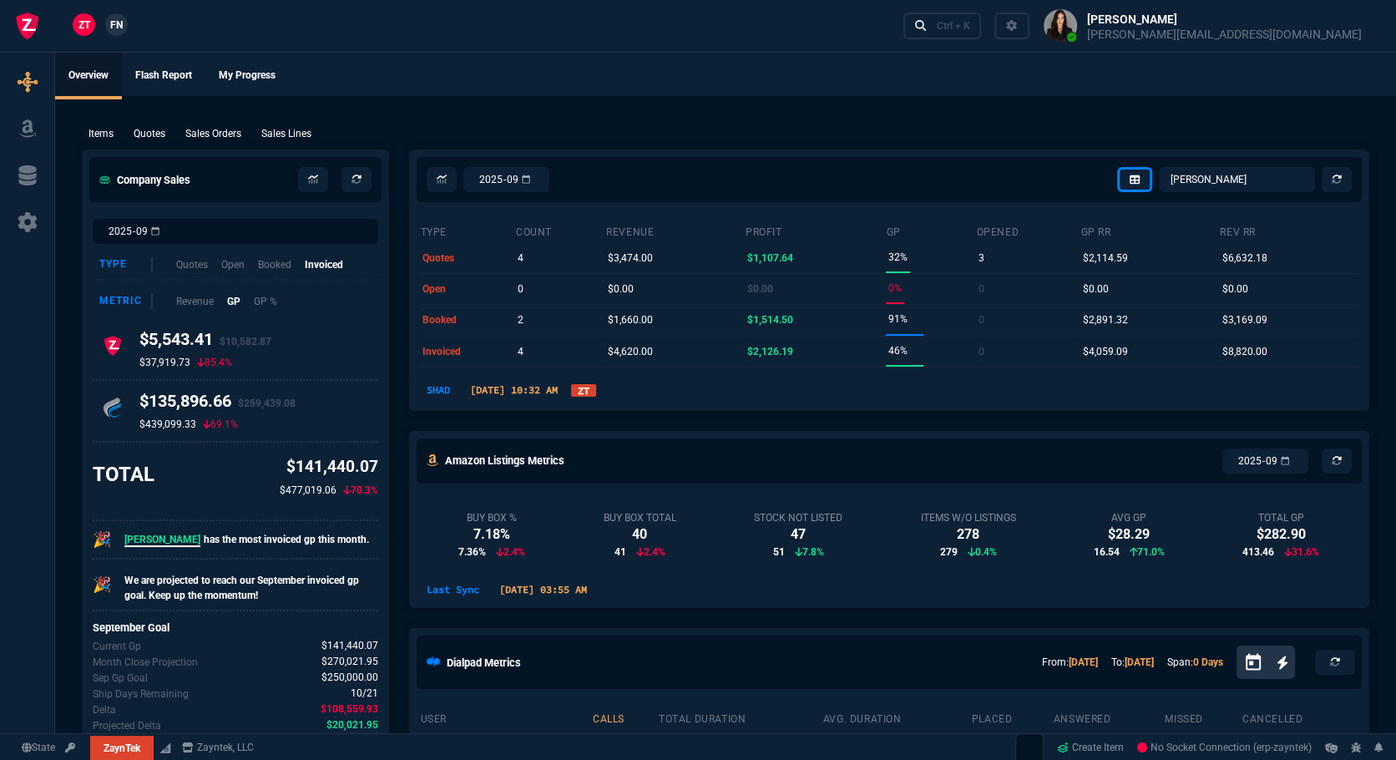
type input "43"
type input "26"
type input "88"
type input "59"
type input "52"
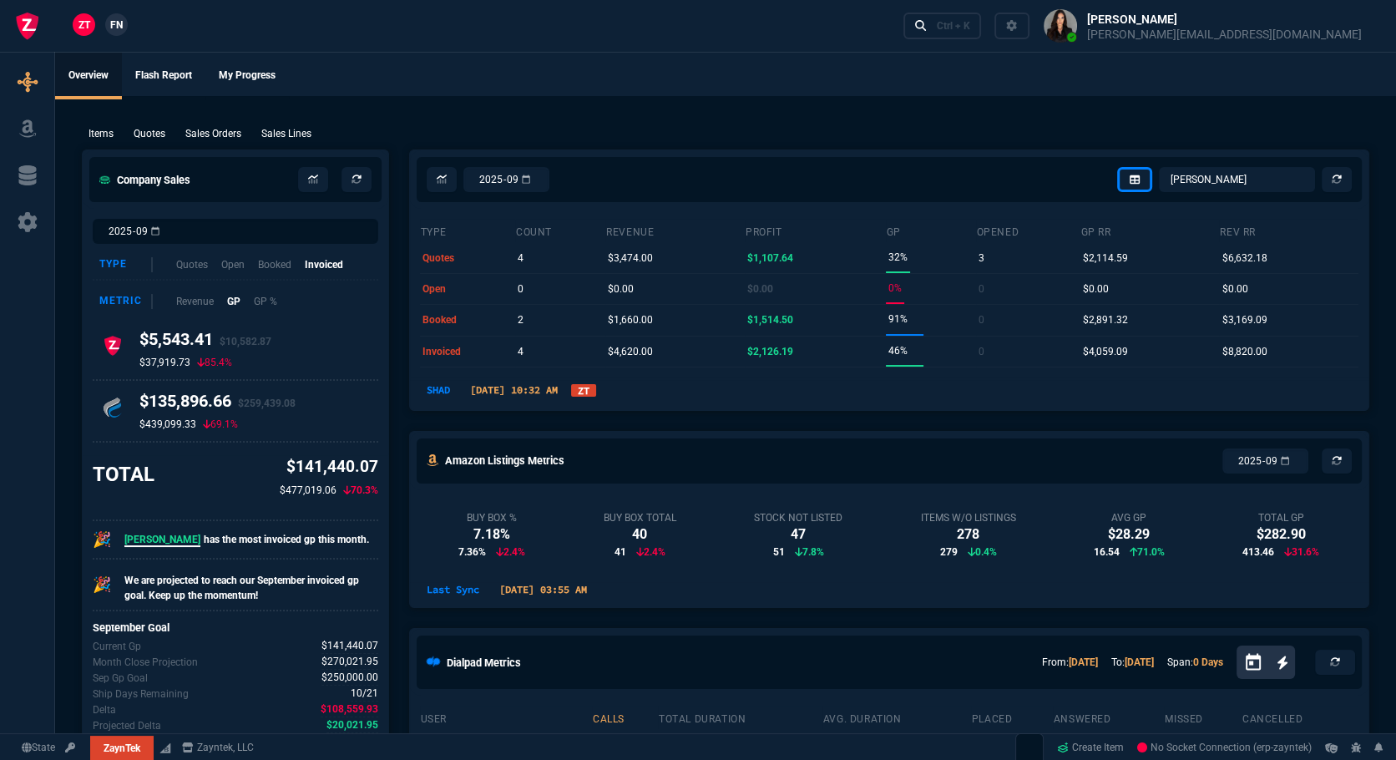
type input "40"
type input "38"
type input "83"
type input "53"
type input "73"
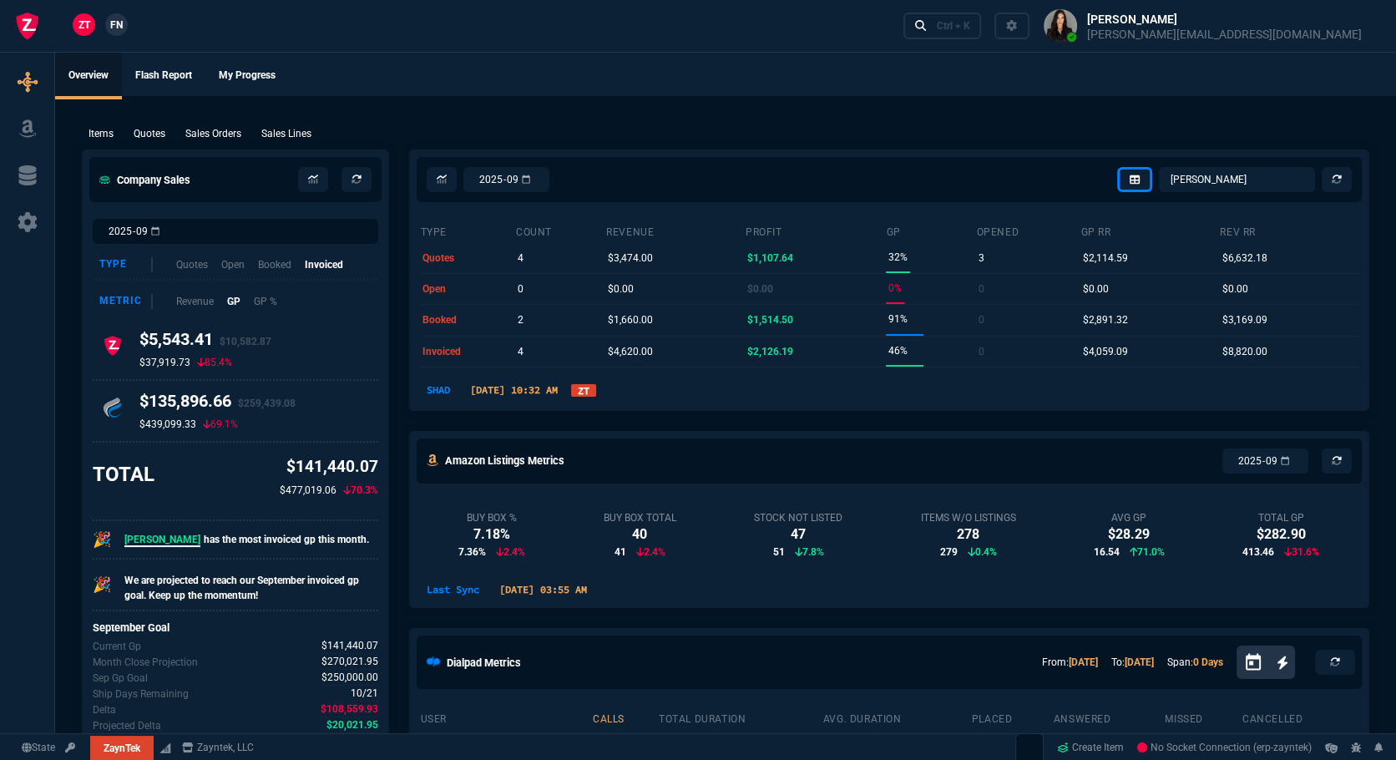
type input "46"
type input "21"
type input "90"
type input "54"
type input "40"
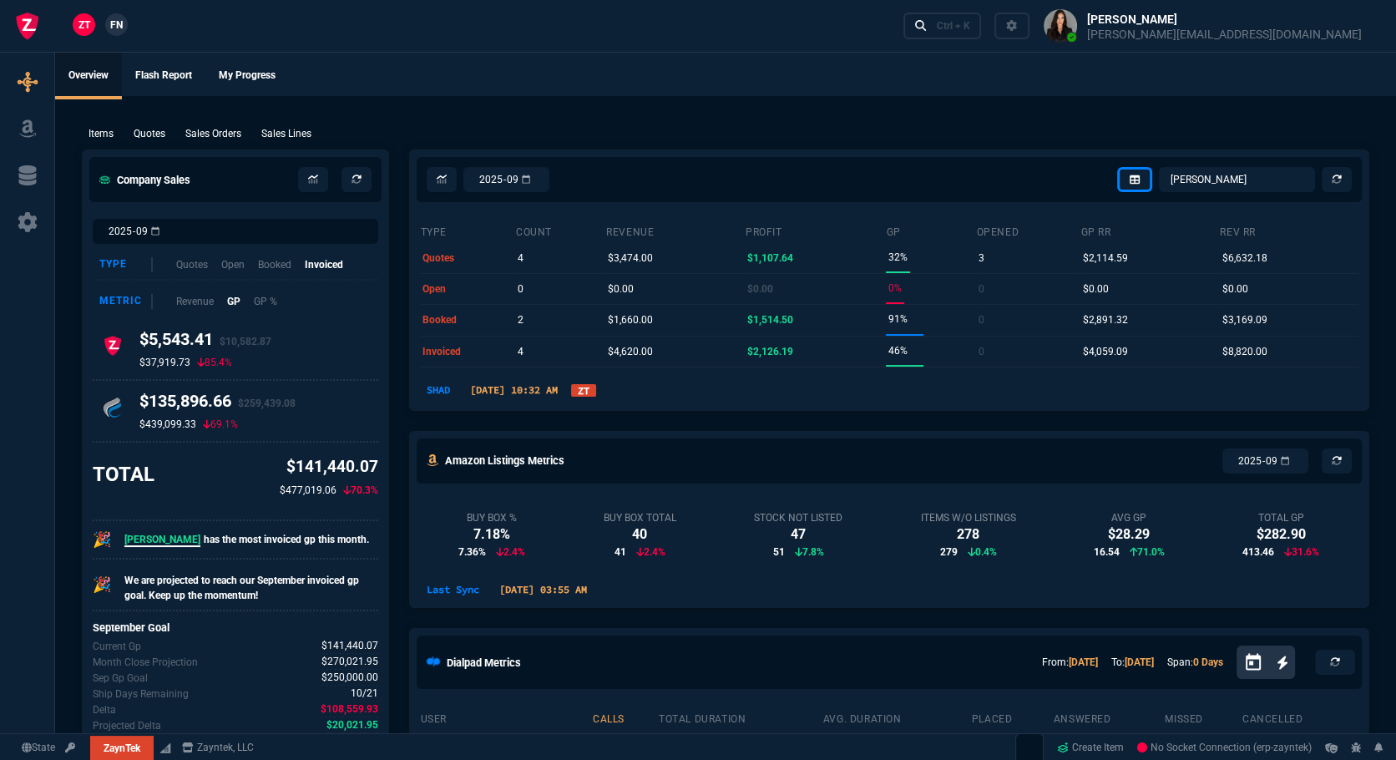
type input "75"
type input "38"
type input "53"
type input "45"
type input "56"
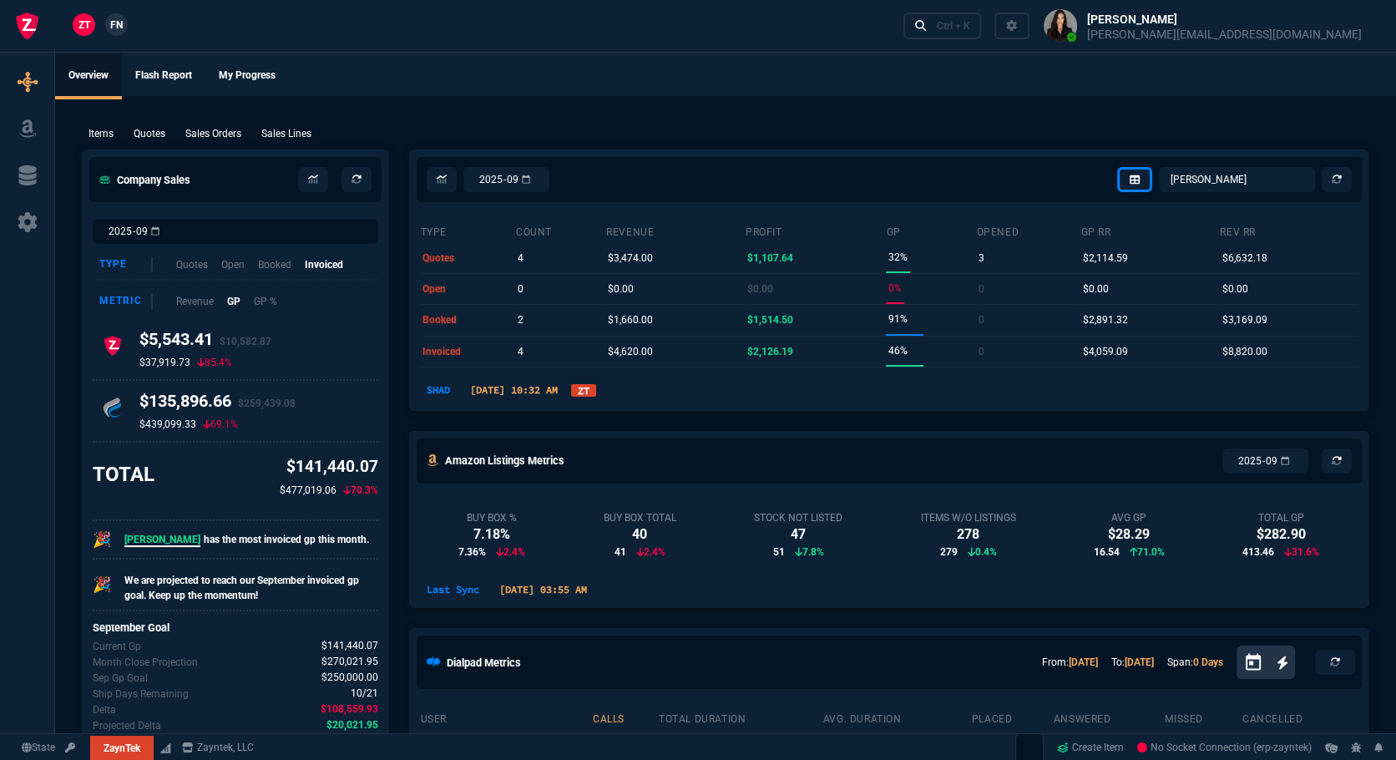
type input "81"
type input "55"
type input "54"
type input "32"
